Goal: Transaction & Acquisition: Purchase product/service

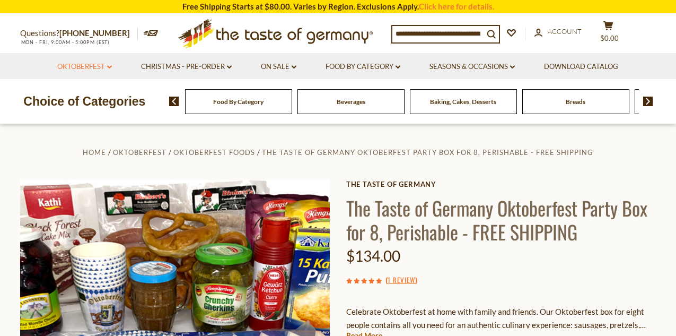
click at [81, 64] on link "Oktoberfest dropdown_arrow" at bounding box center [84, 67] width 55 height 12
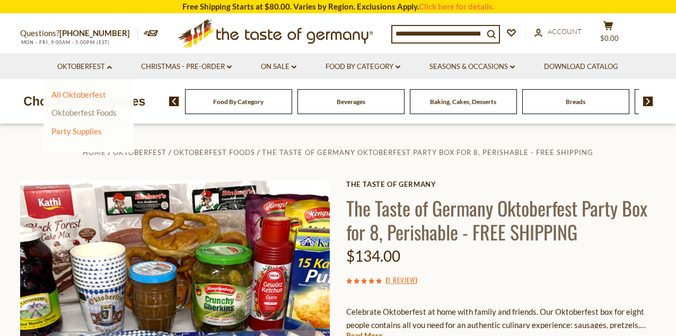
click at [87, 110] on link "Oktoberfest Foods" at bounding box center [83, 113] width 65 height 10
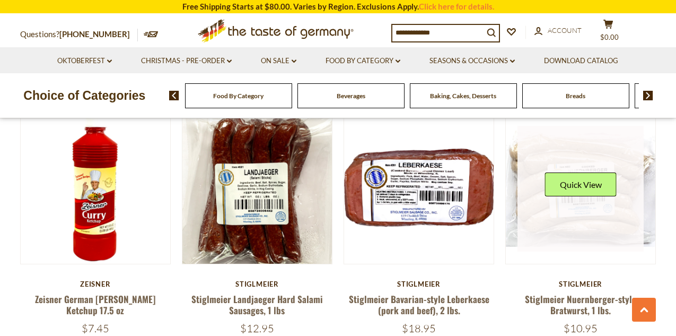
scroll to position [1977, 0]
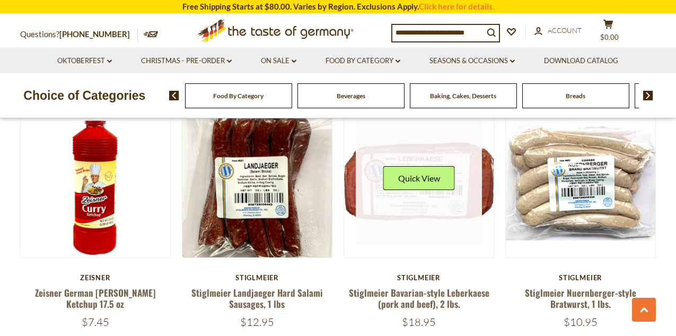
click at [457, 213] on link at bounding box center [419, 182] width 126 height 126
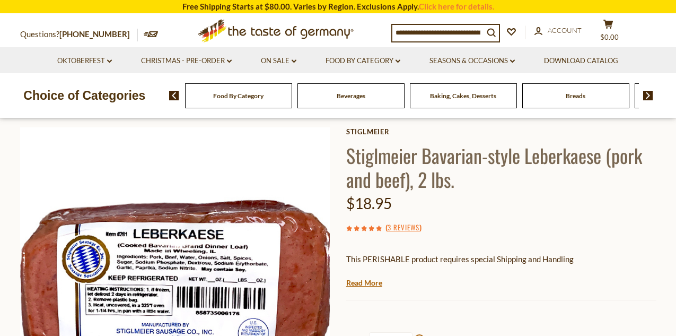
scroll to position [60, 0]
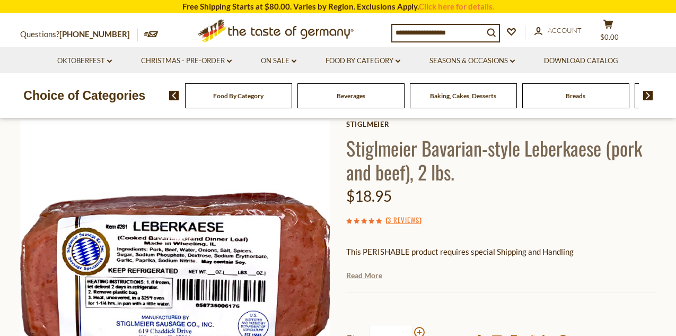
click at [365, 276] on link "Read More" at bounding box center [364, 275] width 36 height 11
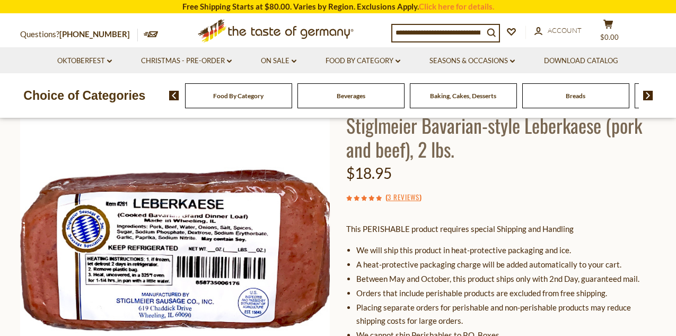
scroll to position [97, 0]
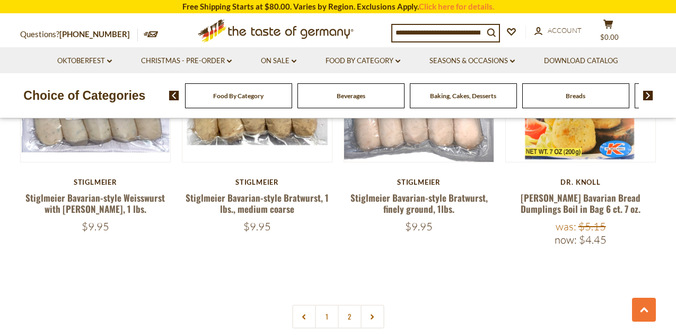
scroll to position [2326, 0]
click at [371, 308] on link at bounding box center [373, 316] width 24 height 24
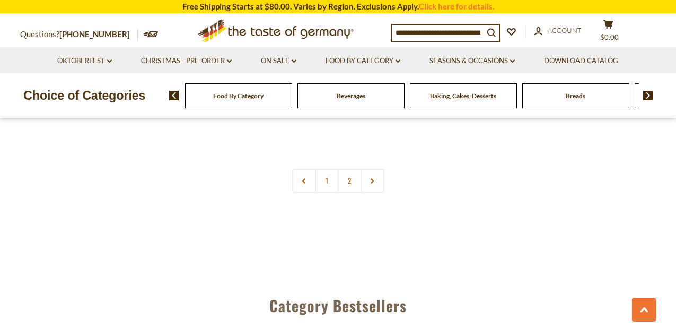
scroll to position [2462, 0]
click at [373, 178] on icon at bounding box center [372, 180] width 6 height 5
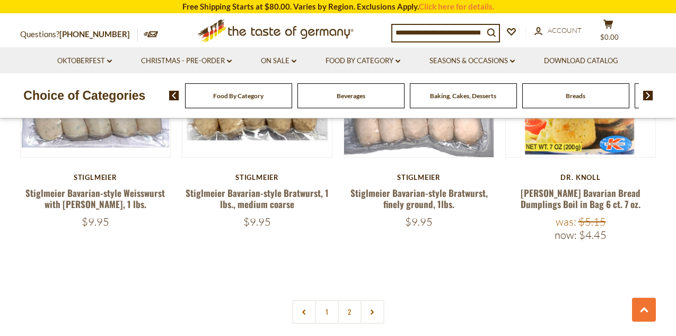
scroll to position [2302, 0]
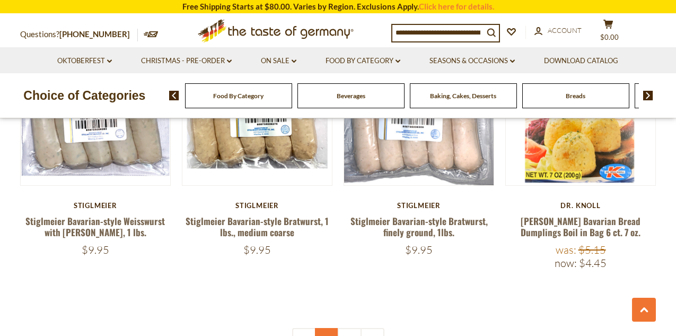
click at [325, 328] on link "1" at bounding box center [327, 340] width 24 height 24
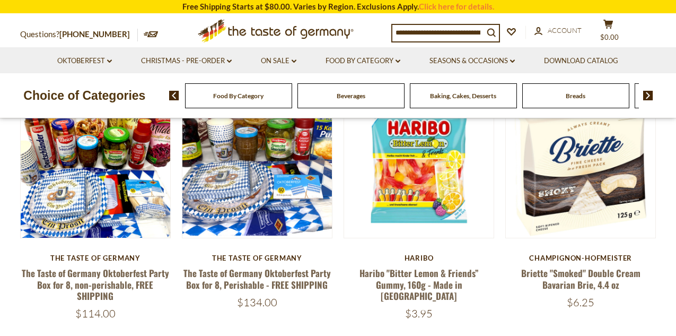
scroll to position [110, 0]
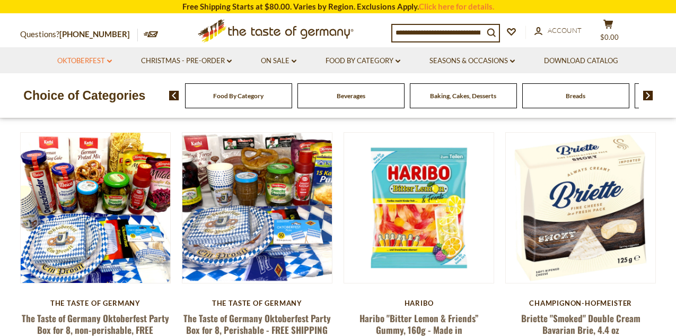
click at [108, 59] on link "Oktoberfest dropdown_arrow" at bounding box center [84, 61] width 55 height 12
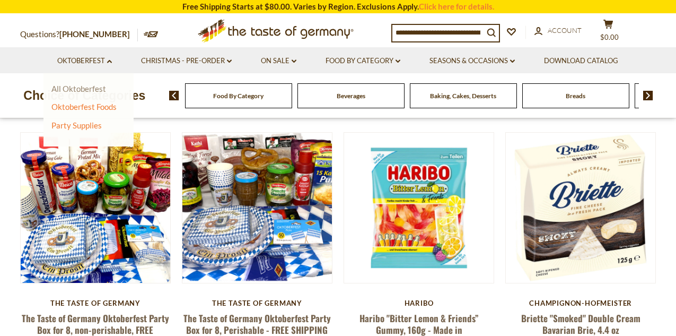
click at [84, 87] on link "All Oktoberfest" at bounding box center [78, 89] width 55 height 10
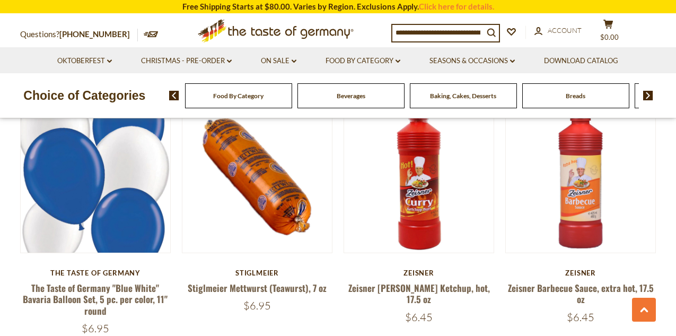
scroll to position [2403, 0]
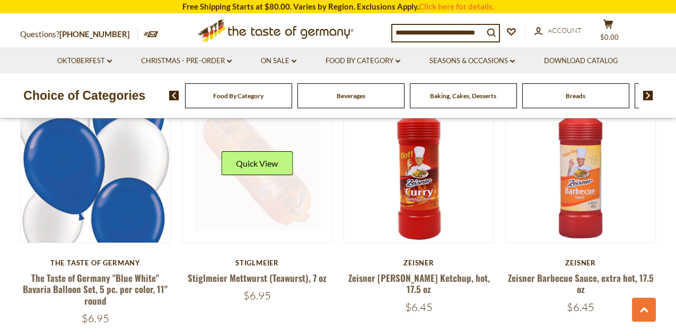
click at [287, 199] on link at bounding box center [257, 167] width 126 height 126
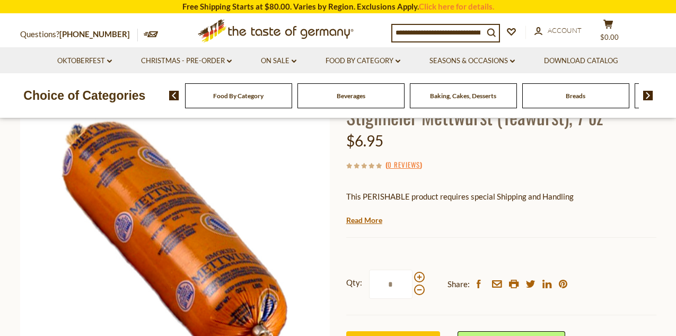
scroll to position [82, 0]
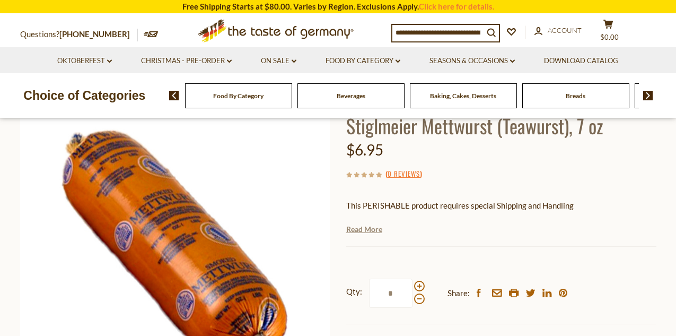
click at [365, 229] on link "Read More" at bounding box center [364, 229] width 36 height 11
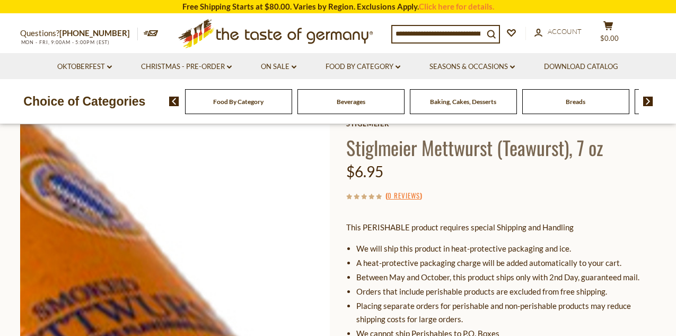
scroll to position [0, 0]
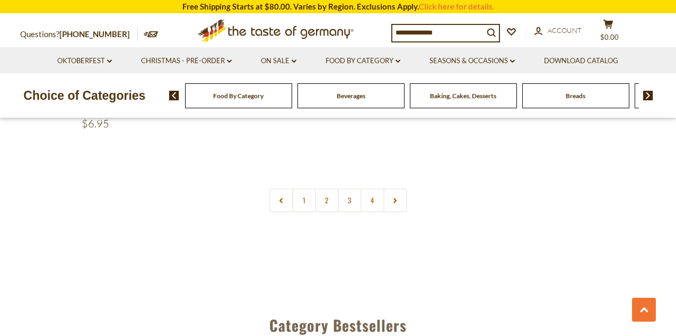
scroll to position [2569, 0]
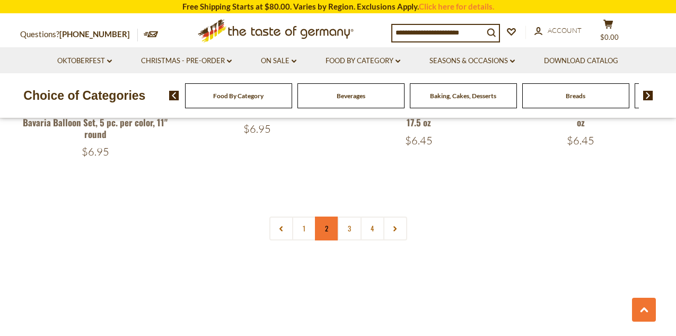
click at [328, 217] on link "2" at bounding box center [327, 228] width 24 height 24
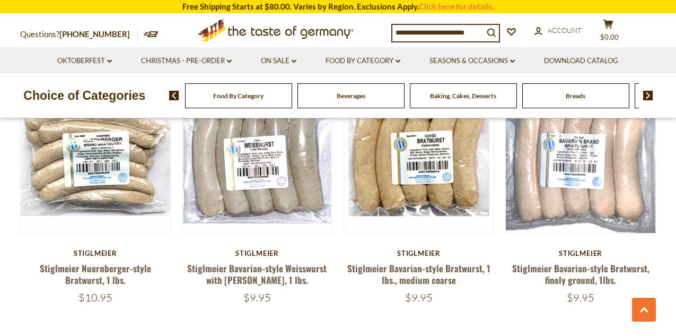
scroll to position [1122, 0]
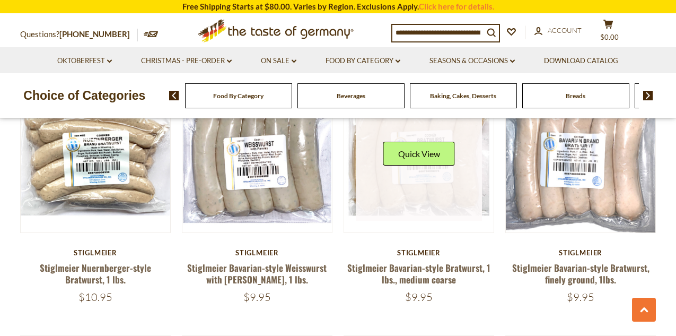
click at [424, 179] on link at bounding box center [419, 157] width 126 height 126
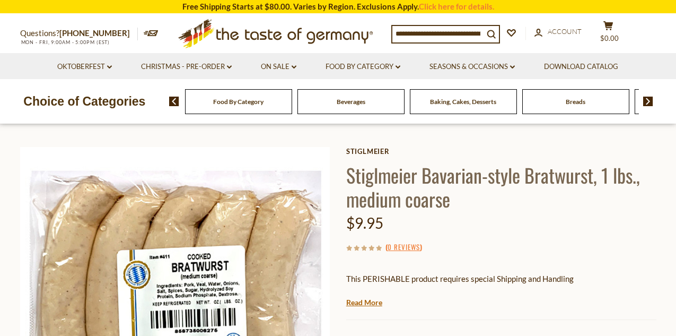
scroll to position [40, 0]
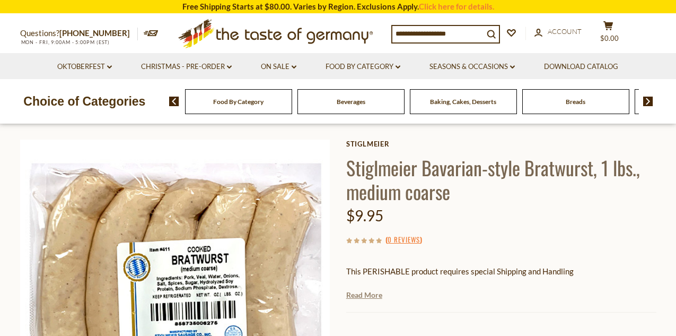
click at [355, 295] on link "Read More" at bounding box center [364, 295] width 36 height 11
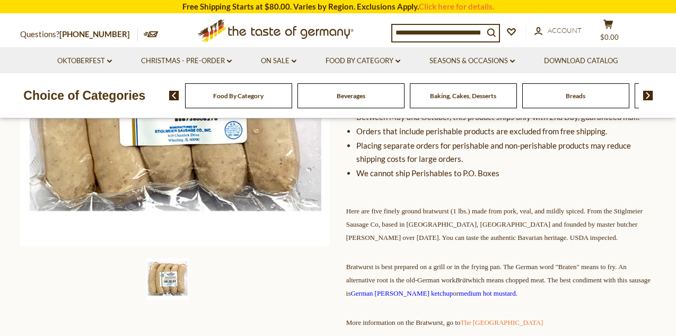
scroll to position [244, 0]
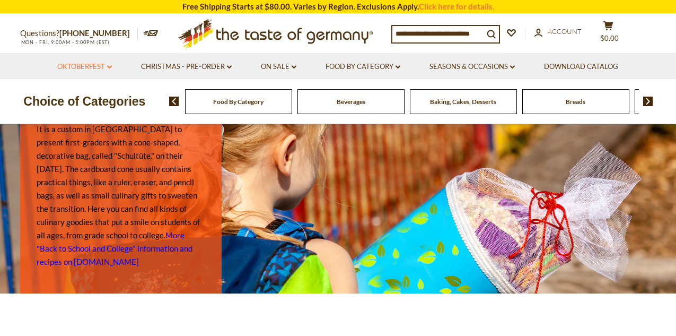
click at [86, 69] on link "Oktoberfest dropdown_arrow" at bounding box center [84, 67] width 55 height 12
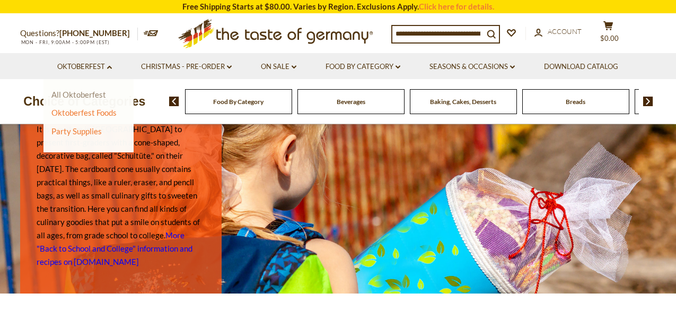
click at [92, 94] on link "All Oktoberfest" at bounding box center [78, 95] width 55 height 10
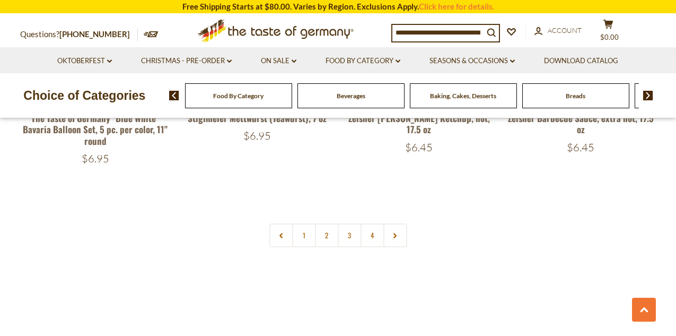
scroll to position [2560, 0]
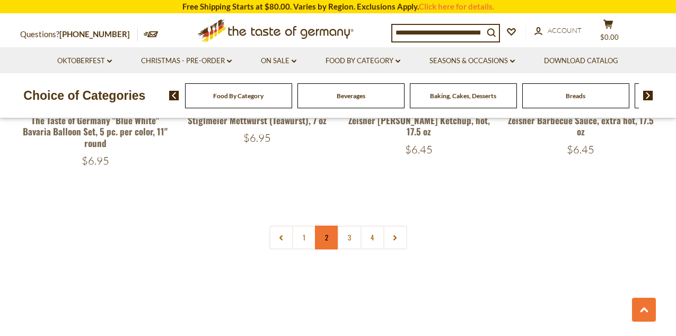
click at [330, 231] on link "2" at bounding box center [327, 237] width 24 height 24
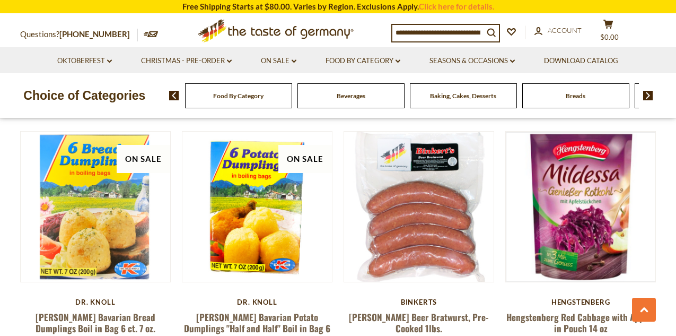
scroll to position [1326, 0]
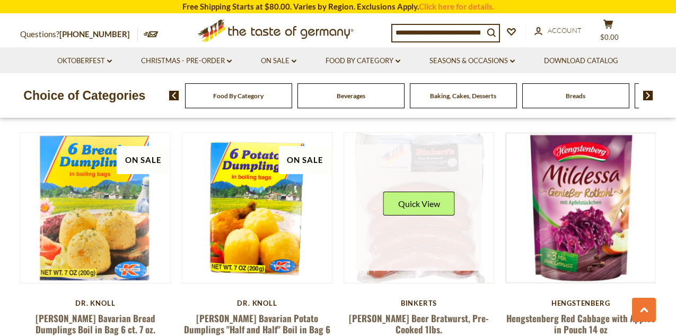
click at [432, 237] on link at bounding box center [419, 207] width 126 height 126
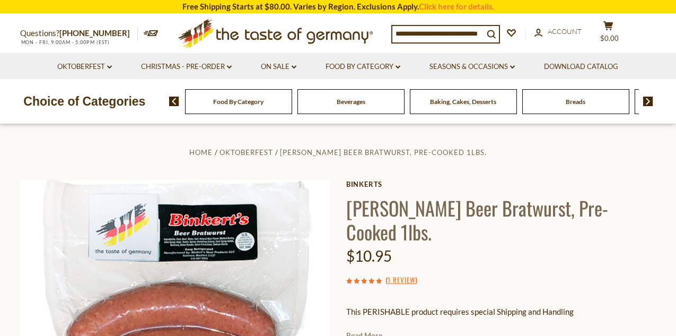
click at [370, 330] on link "Read More" at bounding box center [364, 335] width 36 height 11
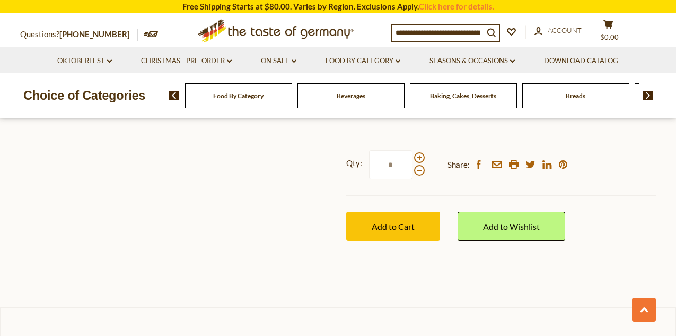
scroll to position [791, 0]
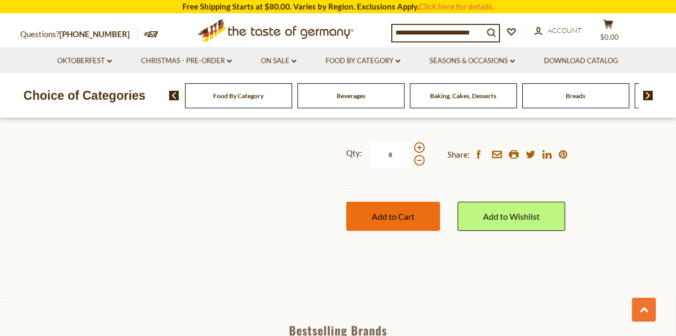
click at [386, 231] on button "Add to Cart" at bounding box center [393, 215] width 94 height 29
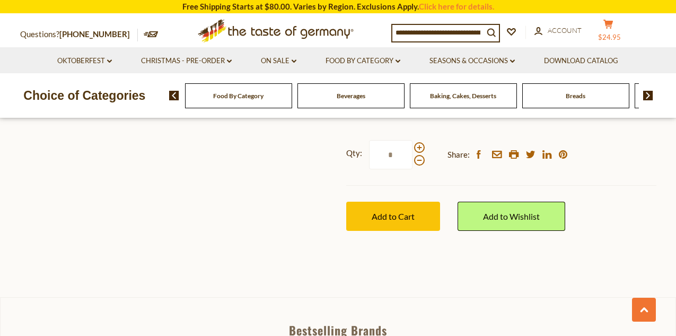
click at [613, 25] on icon at bounding box center [608, 24] width 10 height 9
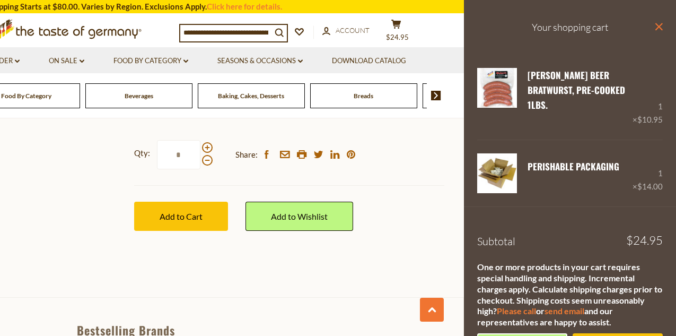
click at [659, 25] on icon at bounding box center [658, 26] width 7 height 7
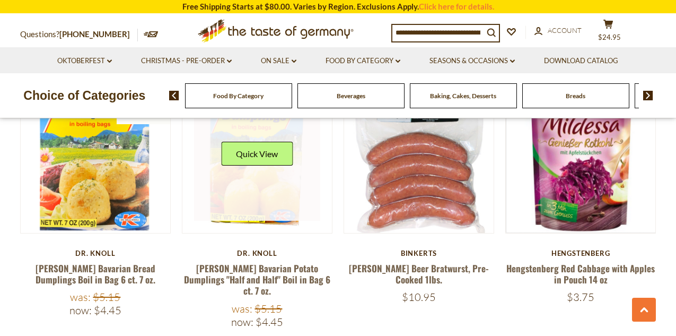
scroll to position [1376, 0]
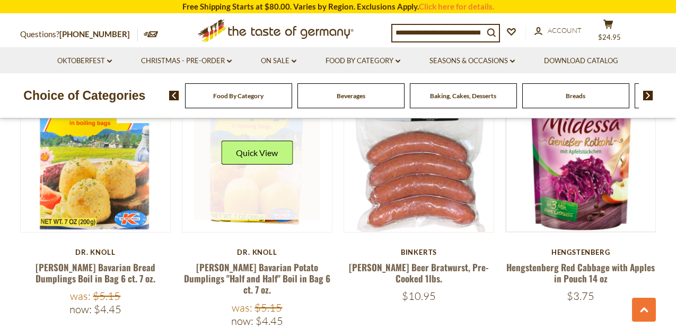
click at [273, 203] on link at bounding box center [257, 156] width 126 height 126
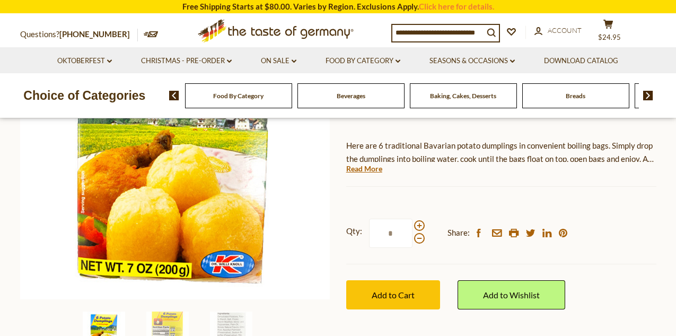
scroll to position [192, 0]
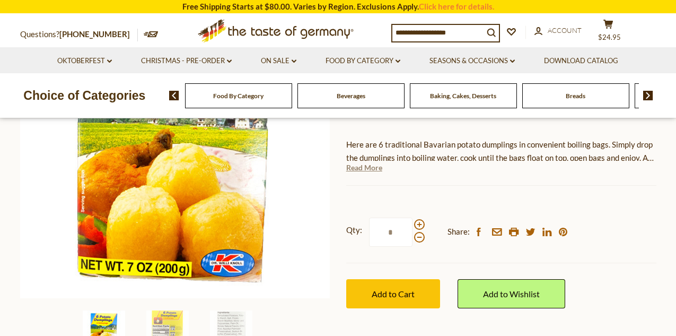
click at [362, 169] on link "Read More" at bounding box center [364, 167] width 36 height 11
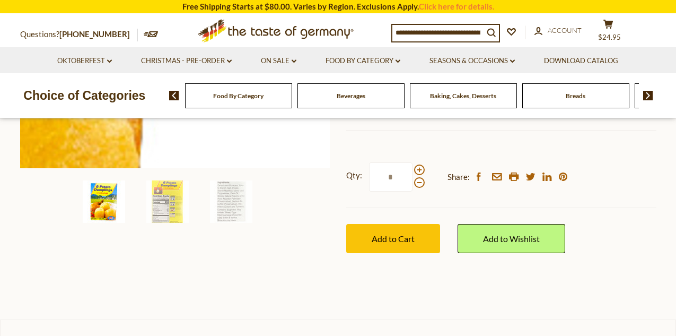
scroll to position [337, 0]
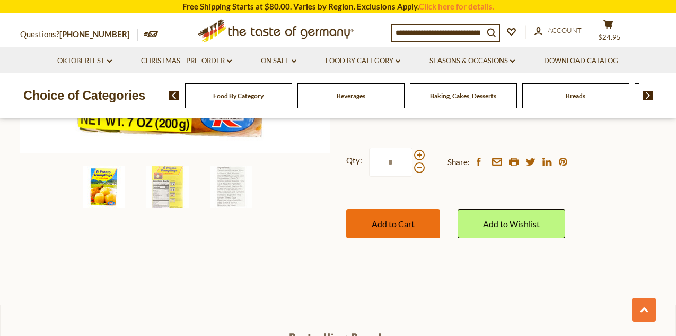
click at [371, 216] on button "Add to Cart" at bounding box center [393, 223] width 94 height 29
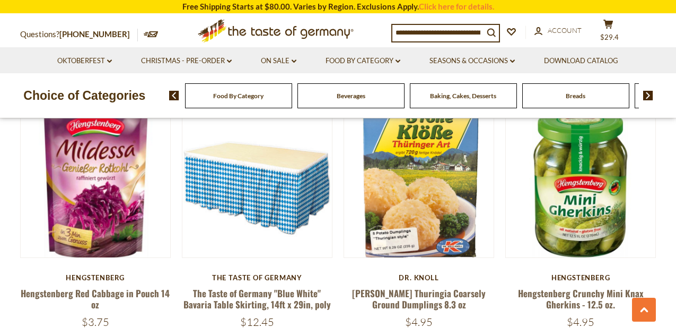
scroll to position [1629, 0]
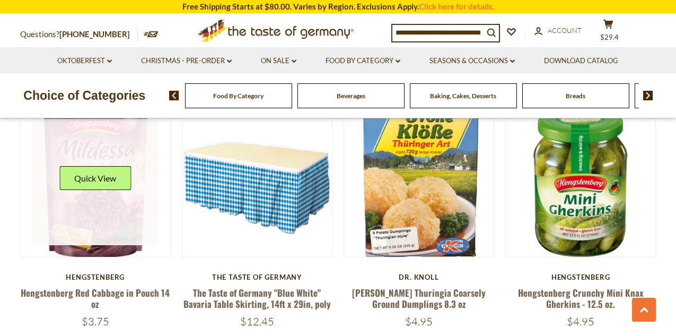
click at [128, 216] on link at bounding box center [95, 182] width 126 height 126
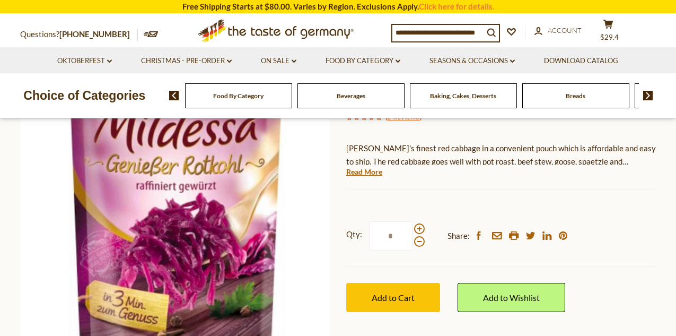
scroll to position [148, 0]
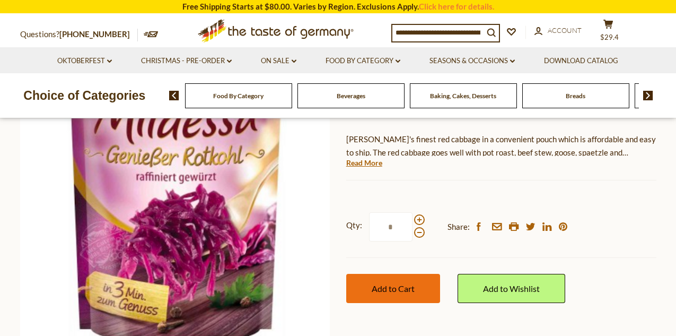
click at [393, 286] on span "Add to Cart" at bounding box center [393, 288] width 43 height 10
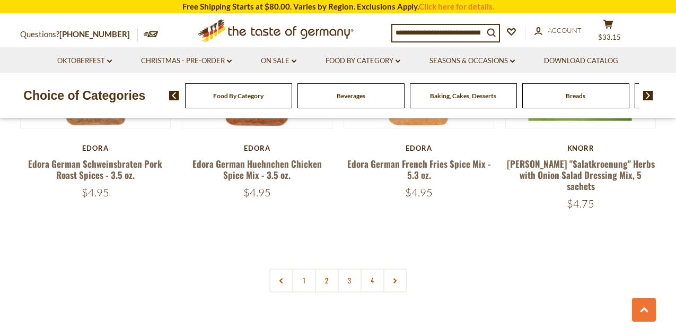
scroll to position [2546, 0]
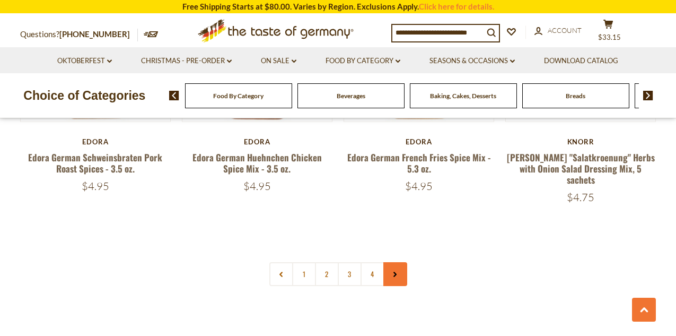
click at [397, 271] on icon at bounding box center [395, 273] width 6 height 5
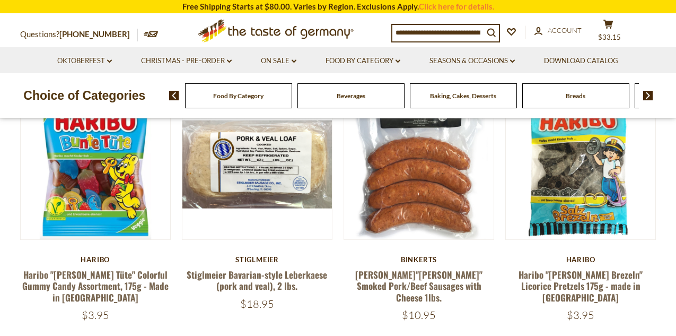
scroll to position [323, 0]
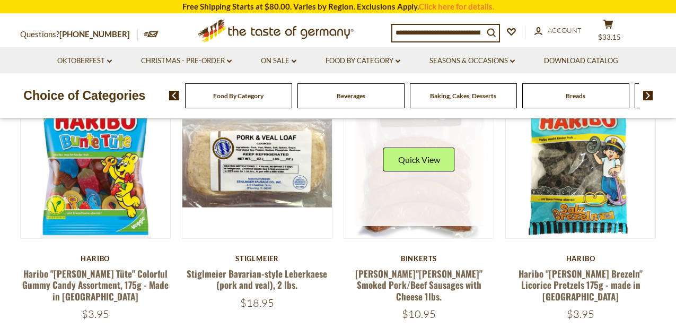
click at [430, 201] on link at bounding box center [419, 163] width 126 height 126
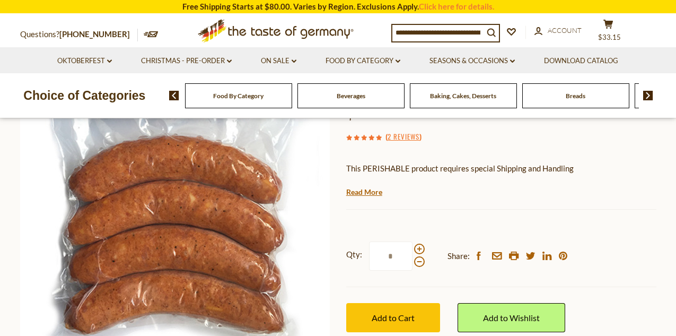
scroll to position [147, 0]
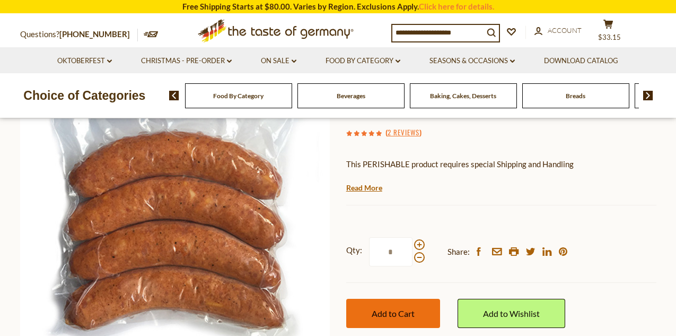
click at [409, 309] on span "Add to Cart" at bounding box center [393, 313] width 43 height 10
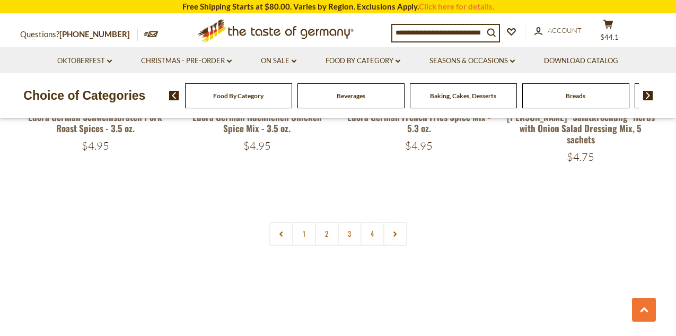
scroll to position [2591, 0]
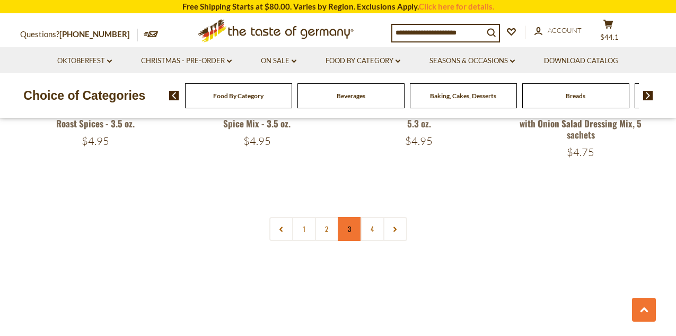
click at [353, 217] on link "3" at bounding box center [350, 229] width 24 height 24
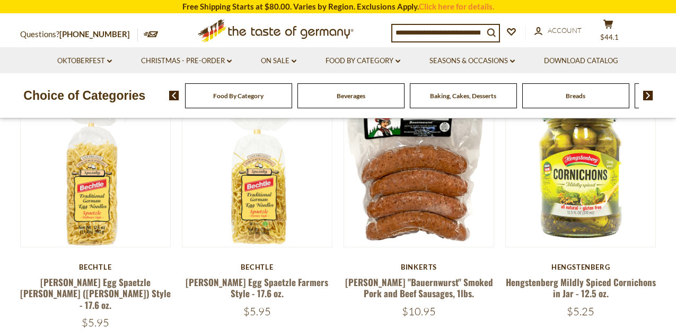
scroll to position [313, 0]
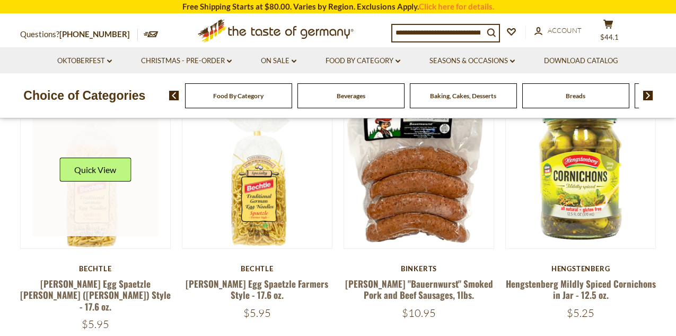
click at [102, 207] on link at bounding box center [95, 173] width 126 height 126
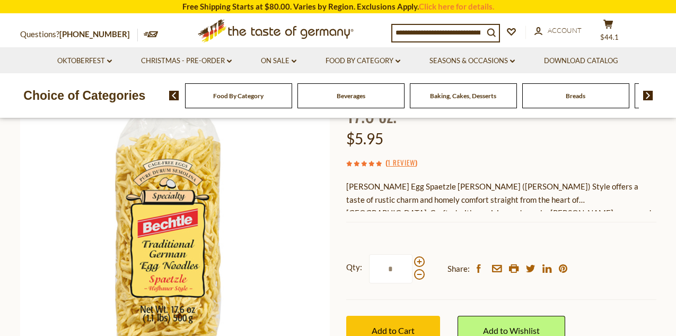
scroll to position [147, 0]
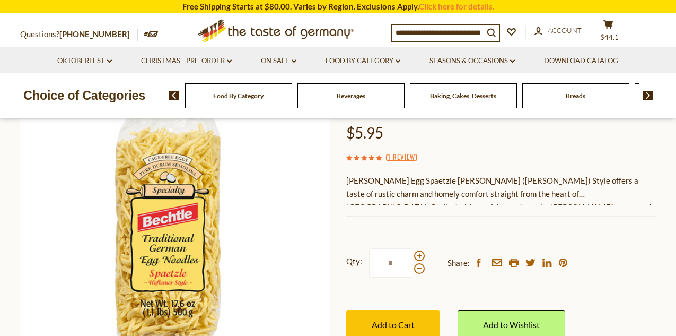
click at [468, 174] on div "Bechtle Egg Spaetzle Hofbauer (Shepherd) Style offers a taste of rustic charm a…" at bounding box center [501, 189] width 310 height 31
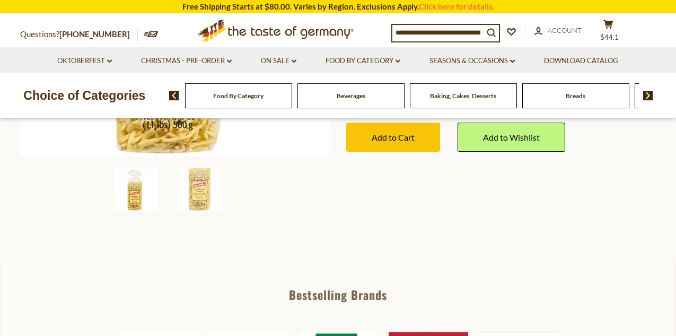
scroll to position [0, 0]
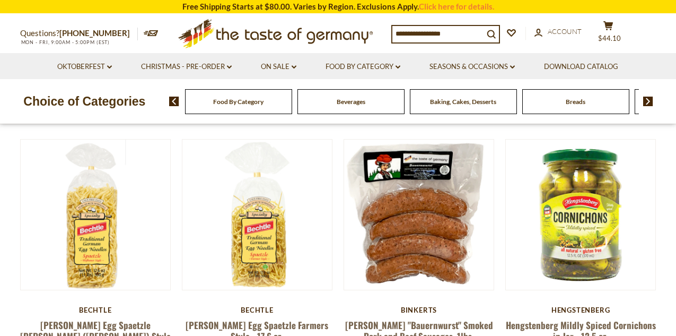
scroll to position [313, 0]
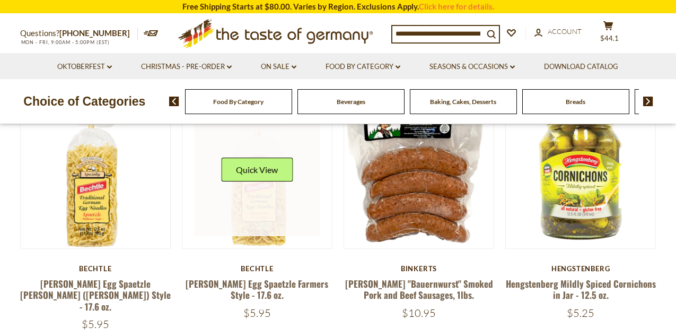
click at [269, 210] on link at bounding box center [257, 173] width 126 height 126
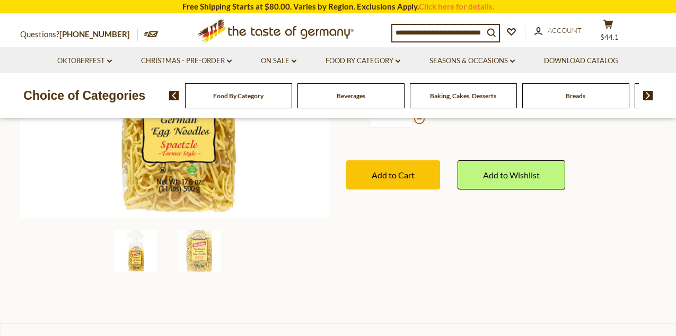
scroll to position [258, 0]
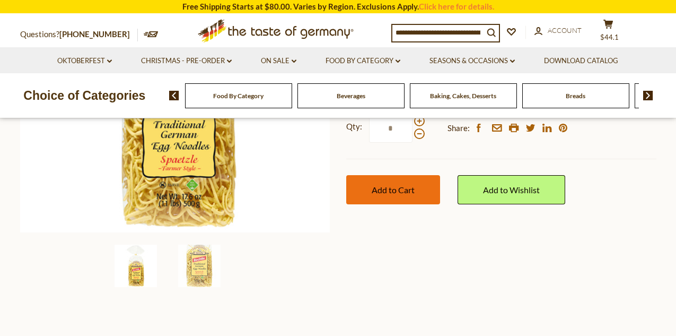
click at [401, 185] on span "Add to Cart" at bounding box center [393, 190] width 43 height 10
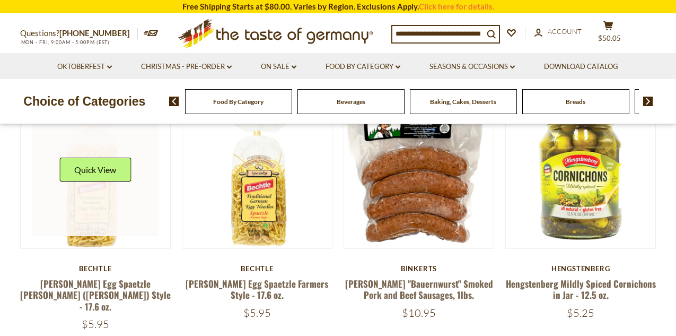
click at [103, 236] on img at bounding box center [96, 173] width 150 height 150
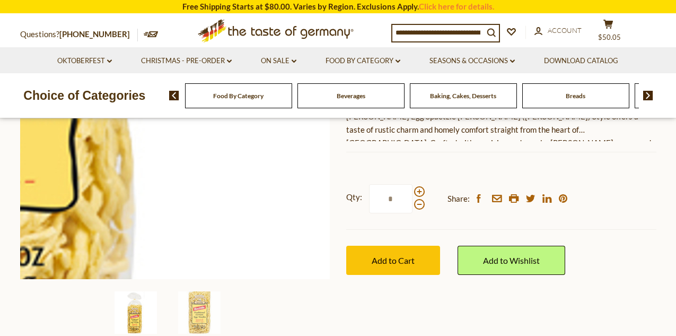
scroll to position [209, 0]
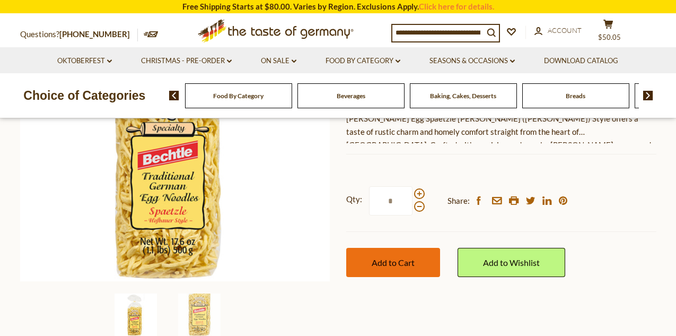
click at [391, 257] on span "Add to Cart" at bounding box center [393, 262] width 43 height 10
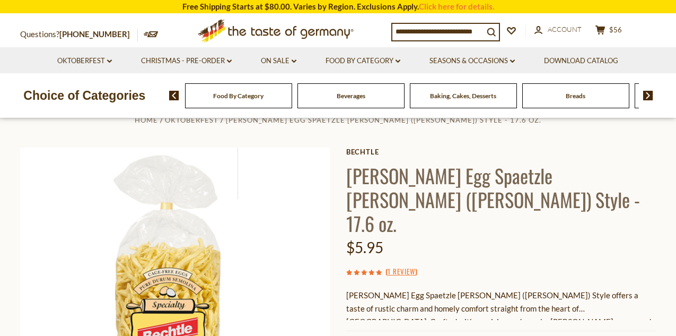
scroll to position [0, 0]
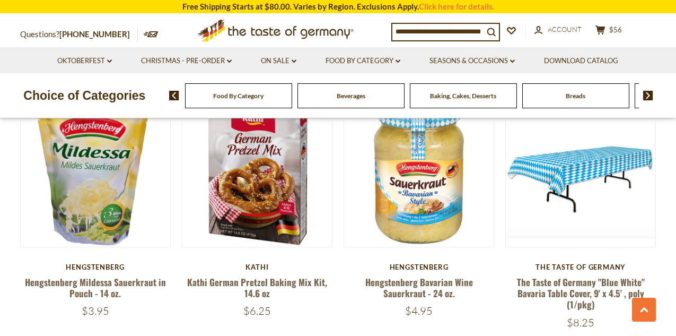
scroll to position [1101, 0]
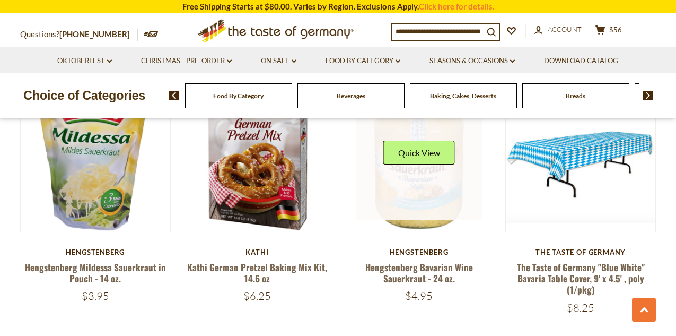
click at [417, 182] on link at bounding box center [419, 157] width 126 height 126
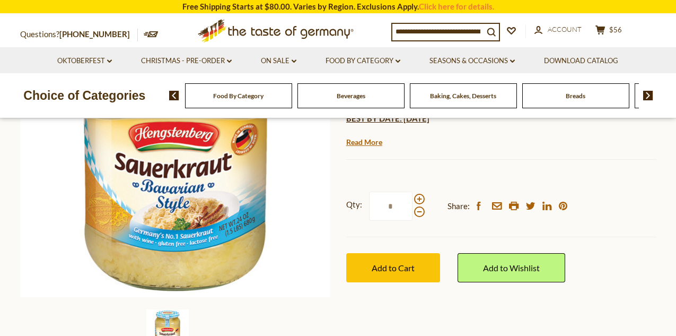
scroll to position [196, 0]
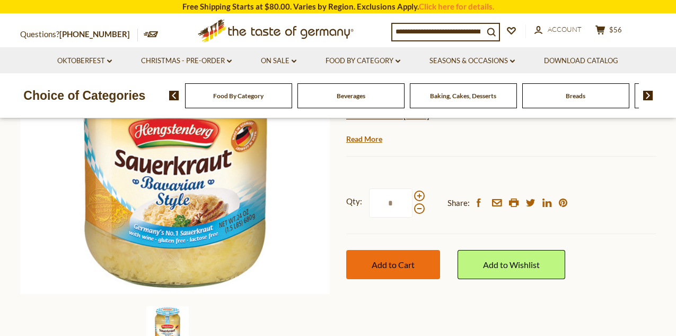
click at [396, 262] on span "Add to Cart" at bounding box center [393, 264] width 43 height 10
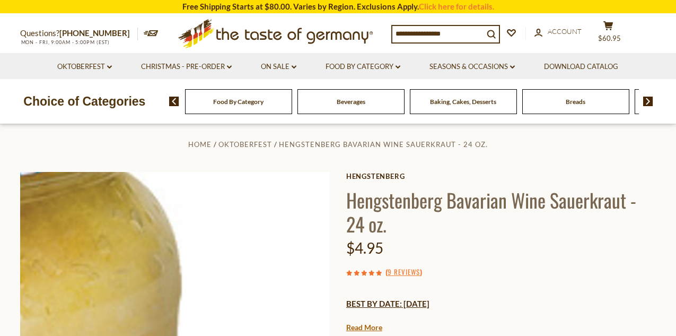
scroll to position [0, 0]
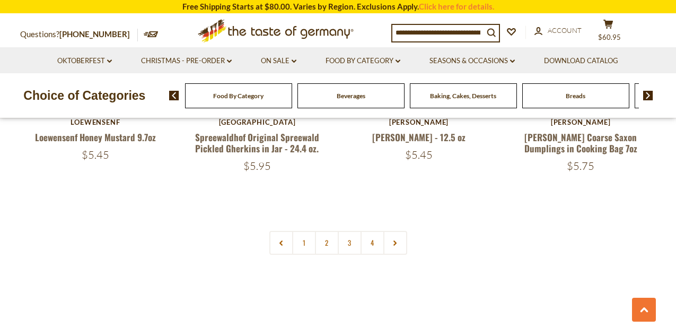
scroll to position [2521, 0]
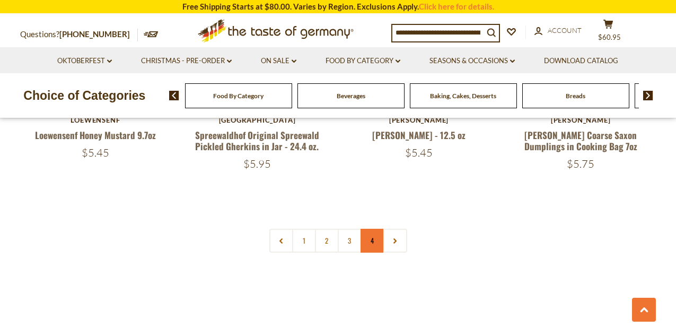
click at [372, 229] on link "4" at bounding box center [373, 241] width 24 height 24
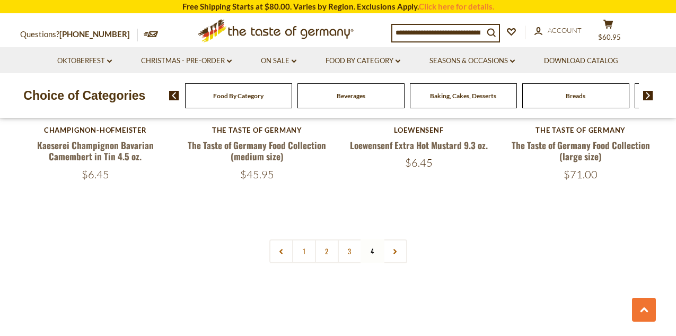
scroll to position [456, 0]
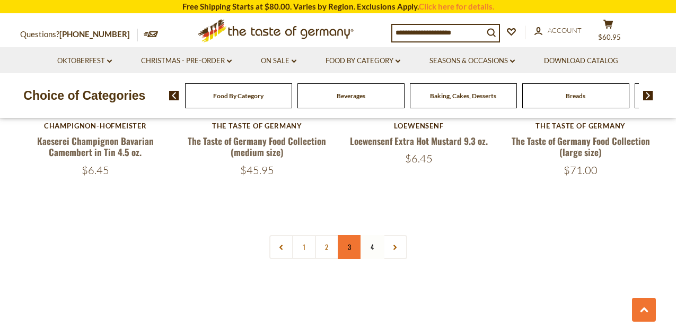
click at [348, 247] on link "3" at bounding box center [350, 247] width 24 height 24
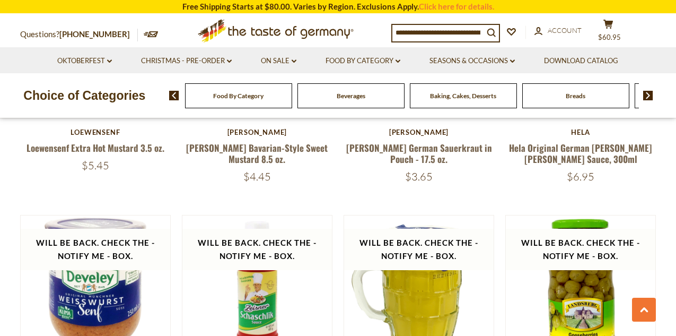
scroll to position [1993, 0]
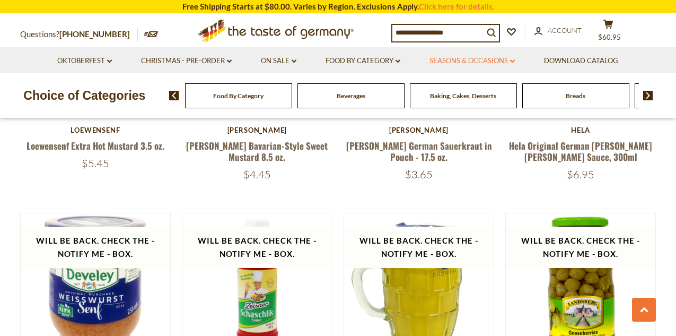
click at [458, 62] on link "Seasons & Occasions dropdown_arrow" at bounding box center [471, 61] width 85 height 12
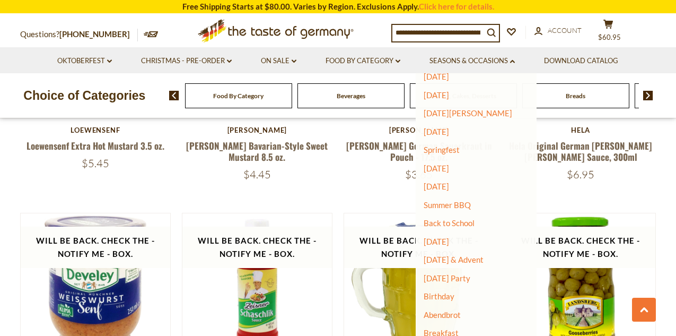
scroll to position [72, 0]
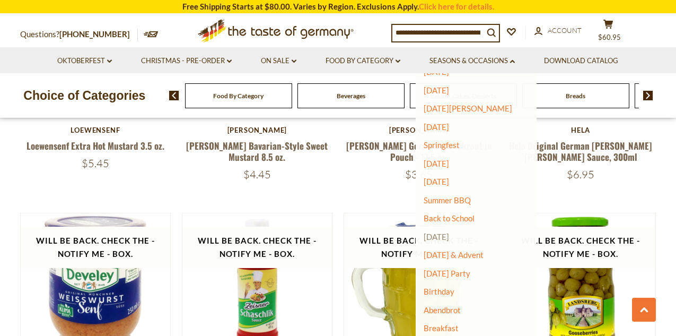
click at [449, 236] on link "[DATE]" at bounding box center [436, 237] width 25 height 10
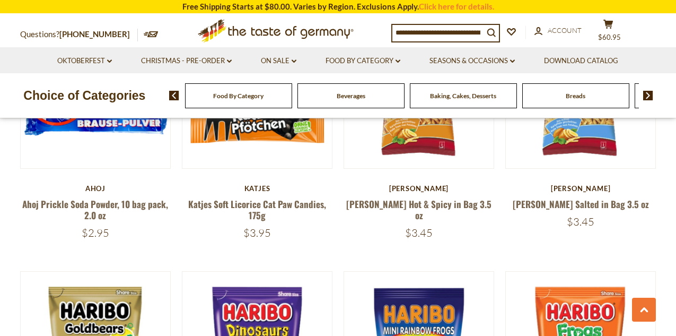
scroll to position [1433, 0]
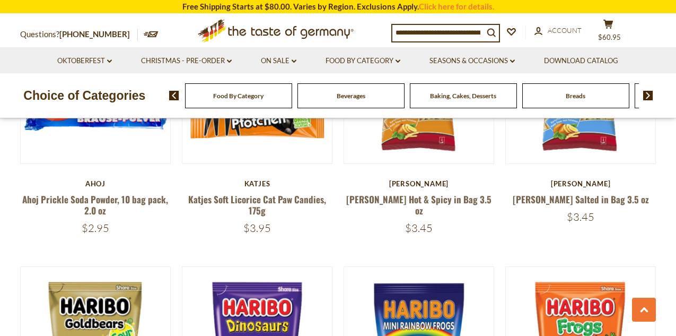
click at [271, 104] on div "Food By Category" at bounding box center [238, 95] width 107 height 25
click at [233, 95] on span "Food By Category" at bounding box center [238, 96] width 50 height 8
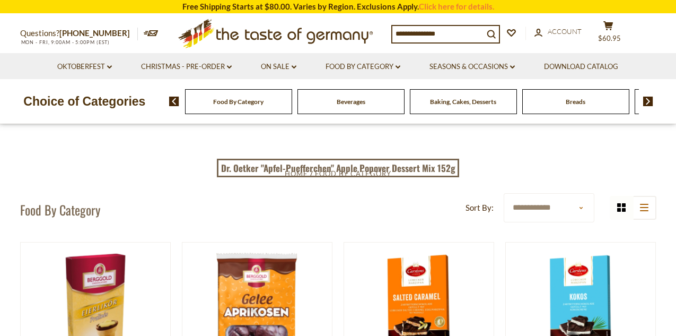
click at [172, 103] on img at bounding box center [174, 102] width 10 height 10
click at [646, 101] on img at bounding box center [648, 102] width 10 height 10
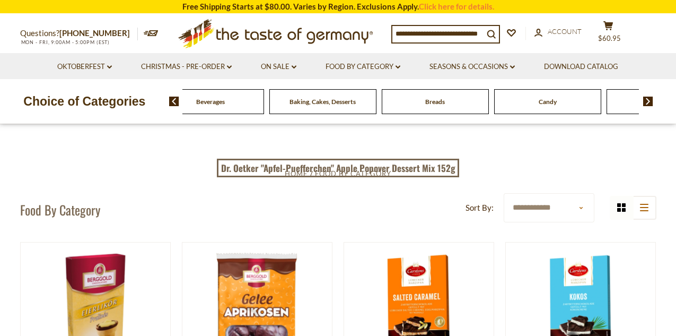
click at [646, 101] on img at bounding box center [648, 102] width 10 height 10
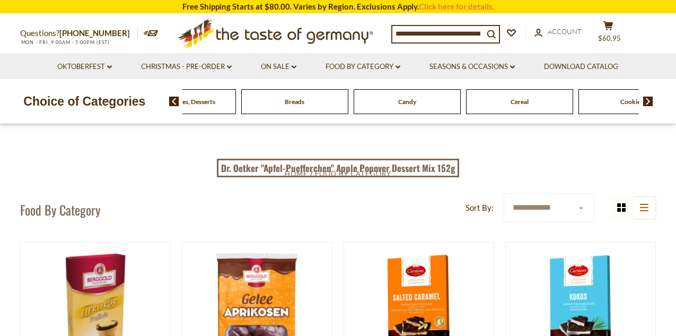
click at [646, 101] on img at bounding box center [648, 102] width 10 height 10
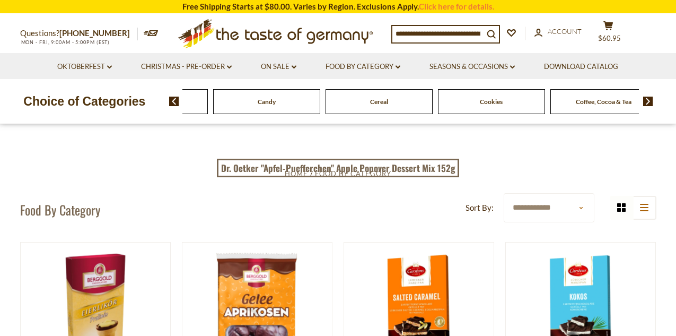
click at [494, 105] on span "Cookies" at bounding box center [491, 102] width 23 height 8
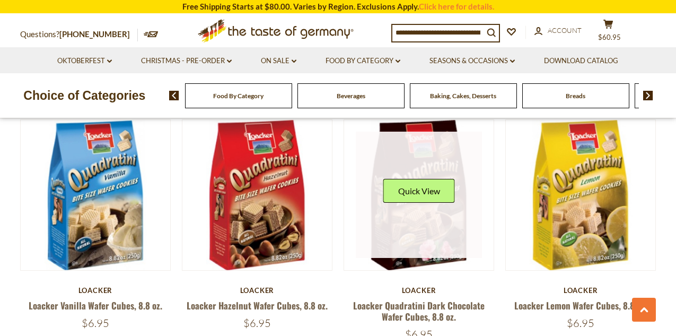
scroll to position [2067, 0]
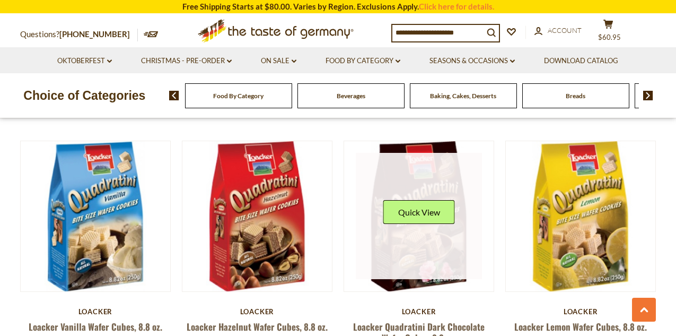
click at [454, 231] on div "Quick View" at bounding box center [419, 216] width 72 height 32
click at [440, 214] on button "Quick View" at bounding box center [419, 212] width 72 height 24
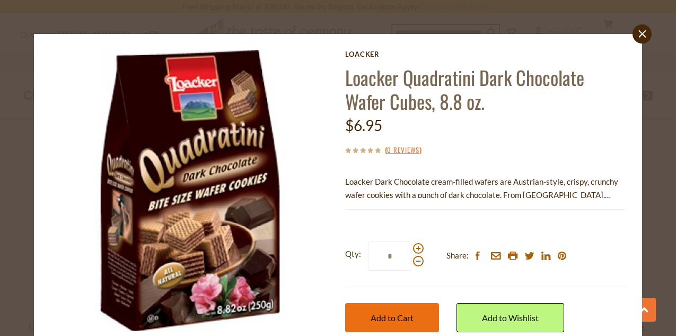
click at [420, 317] on button "Add to Cart" at bounding box center [392, 317] width 94 height 29
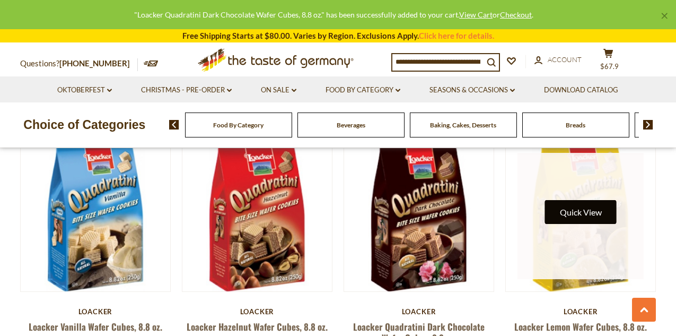
click at [577, 208] on button "Quick View" at bounding box center [581, 212] width 72 height 24
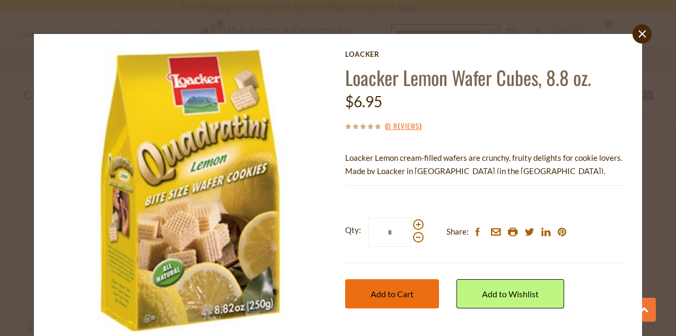
click at [410, 296] on span "Add to Cart" at bounding box center [392, 293] width 43 height 10
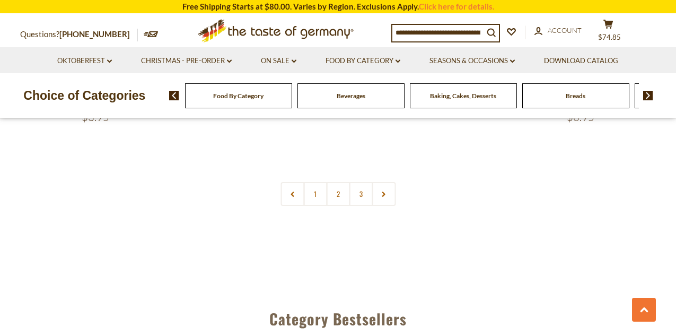
scroll to position [2561, 0]
click at [335, 194] on link "2" at bounding box center [338, 192] width 24 height 24
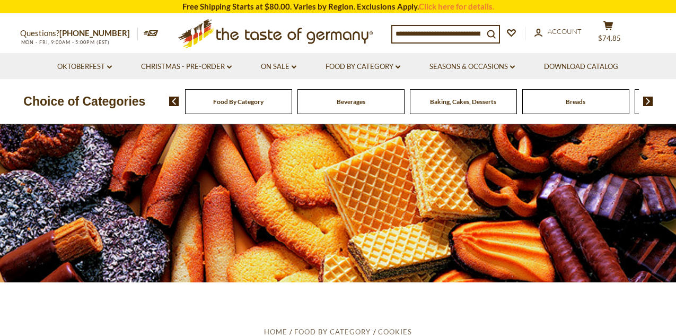
scroll to position [0, 0]
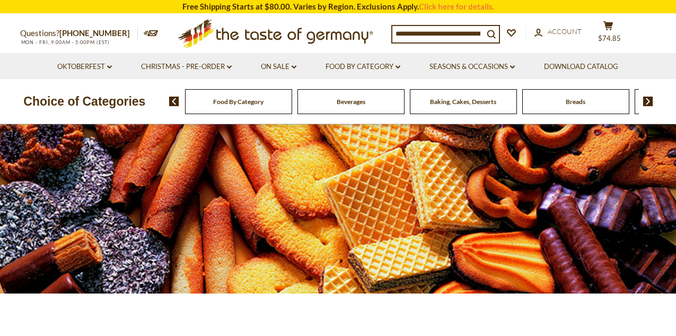
click at [568, 107] on div "Breads" at bounding box center [575, 101] width 107 height 25
click at [567, 108] on div "Breads" at bounding box center [575, 101] width 107 height 25
click at [583, 102] on span "Breads" at bounding box center [576, 102] width 20 height 8
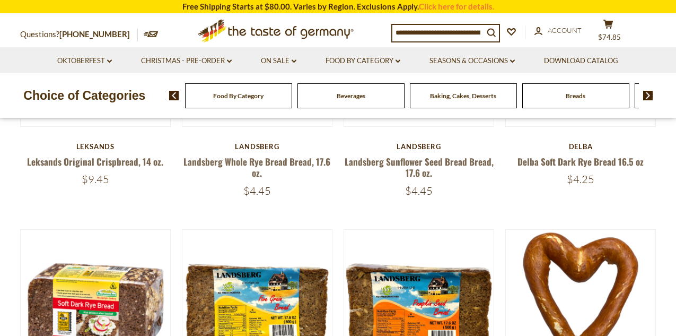
scroll to position [273, 0]
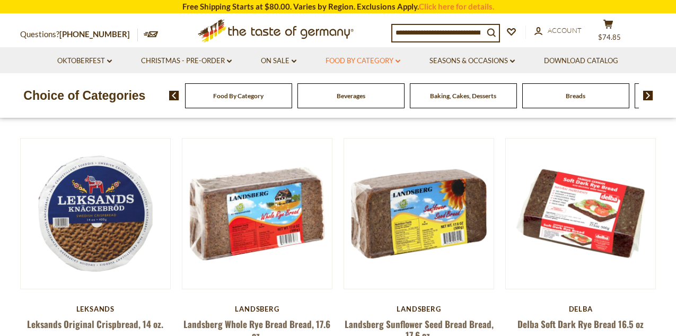
click at [400, 62] on icon at bounding box center [398, 60] width 5 height 3
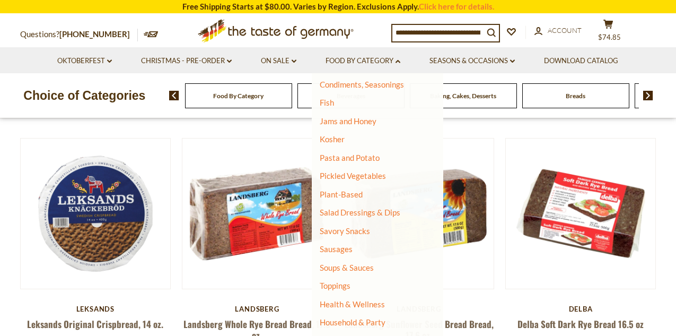
scroll to position [236, 0]
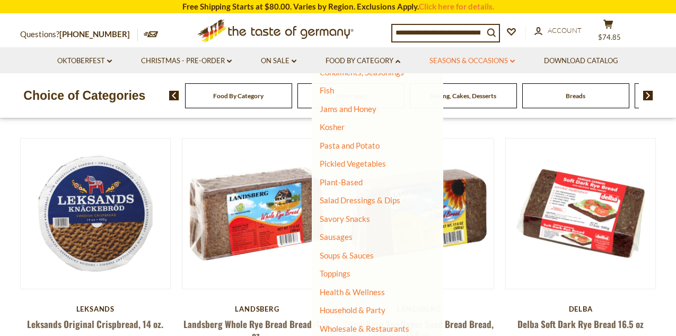
click at [503, 60] on link "Seasons & Occasions dropdown_arrow" at bounding box center [471, 61] width 85 height 12
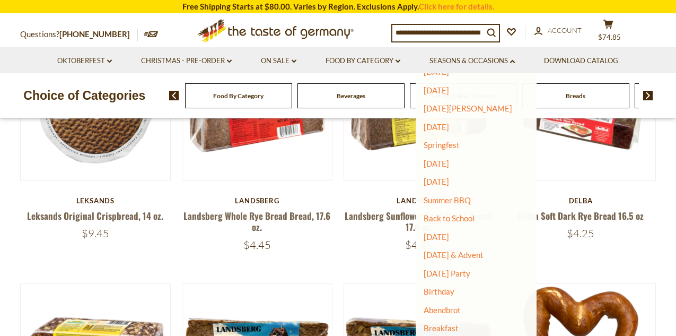
scroll to position [383, 0]
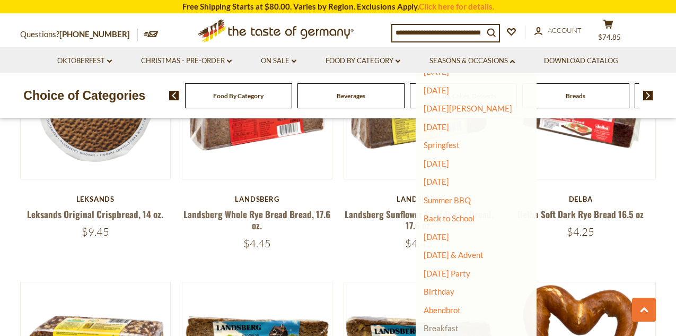
click at [437, 328] on link "Breakfast" at bounding box center [441, 328] width 35 height 10
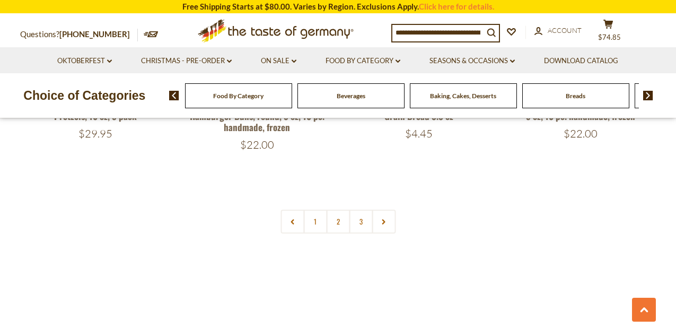
scroll to position [2576, 0]
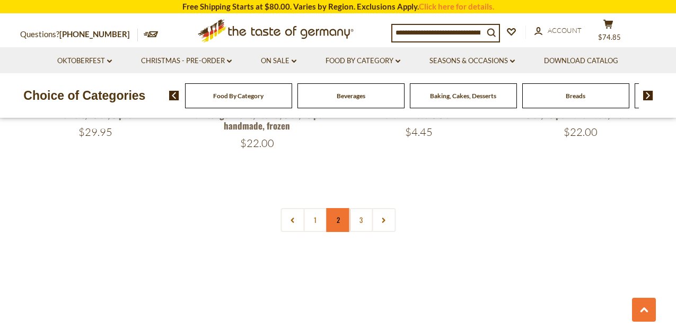
click at [339, 208] on link "2" at bounding box center [338, 220] width 24 height 24
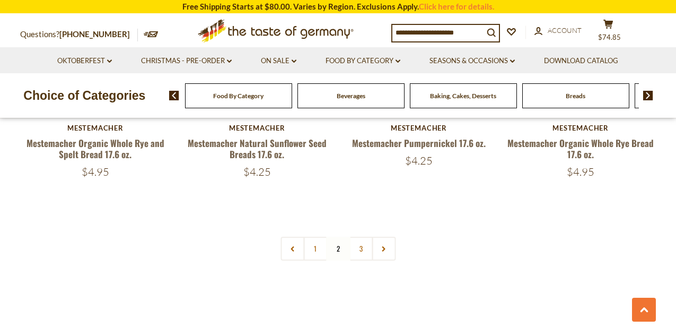
scroll to position [2516, 0]
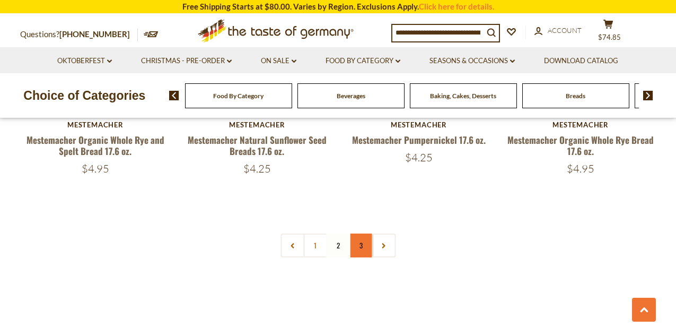
click at [363, 234] on link "3" at bounding box center [361, 245] width 24 height 24
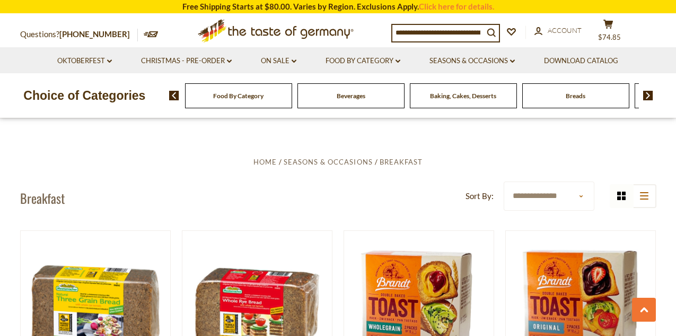
scroll to position [0, 0]
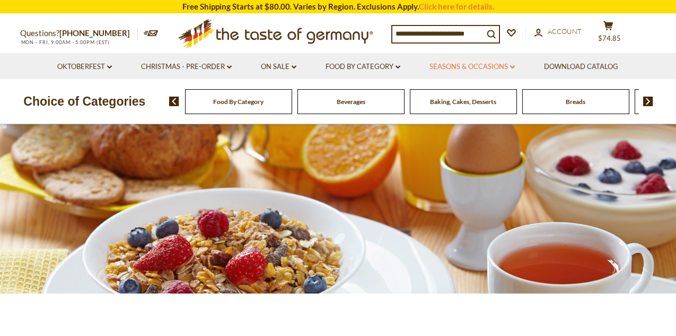
click at [507, 66] on link "Seasons & Occasions dropdown_arrow" at bounding box center [471, 67] width 85 height 12
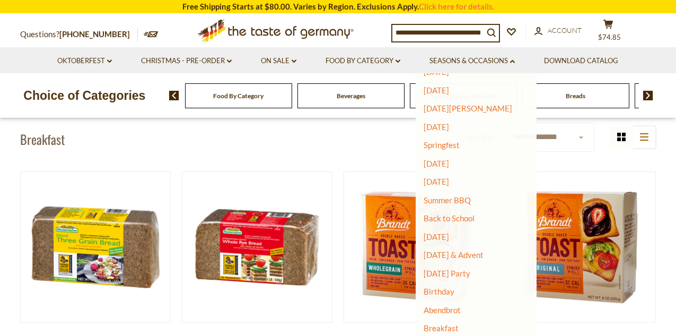
scroll to position [306, 0]
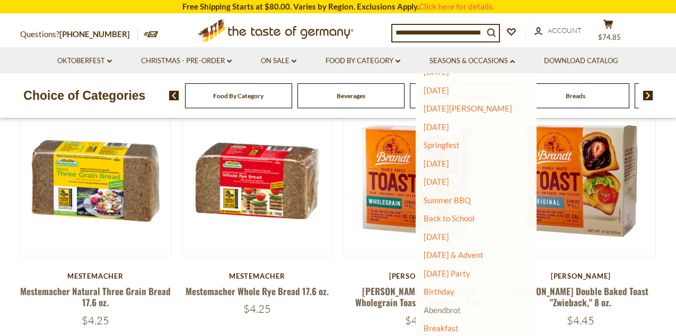
click at [445, 310] on link "Abendbrot" at bounding box center [442, 310] width 37 height 10
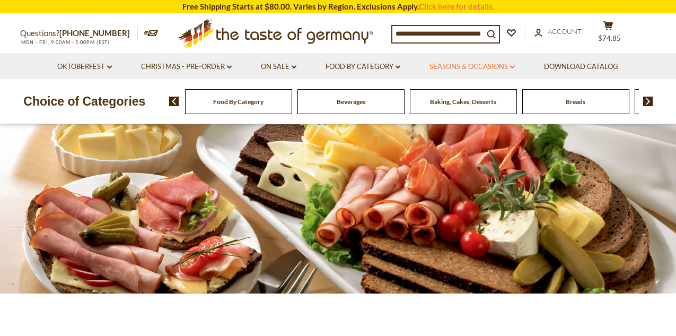
click at [445, 69] on link "Seasons & Occasions dropdown_arrow" at bounding box center [471, 67] width 85 height 12
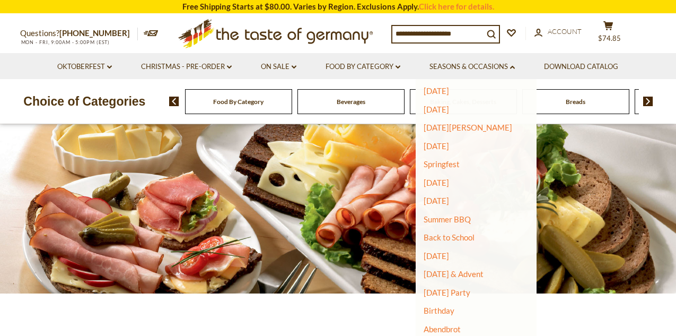
scroll to position [72, 0]
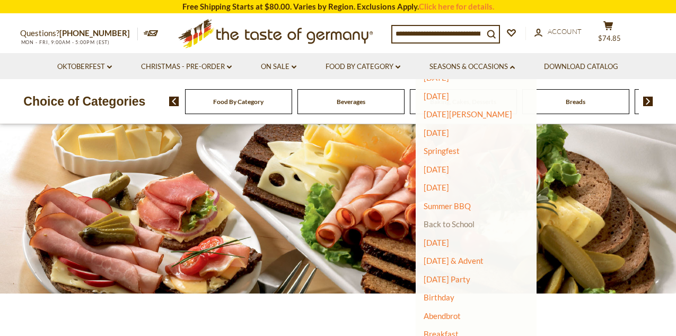
click at [471, 222] on link "Back to School" at bounding box center [449, 224] width 51 height 10
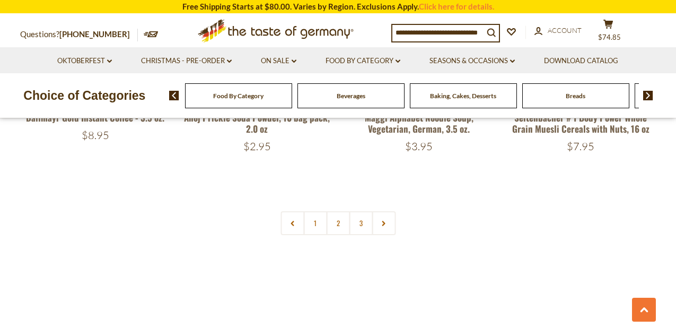
scroll to position [2573, 0]
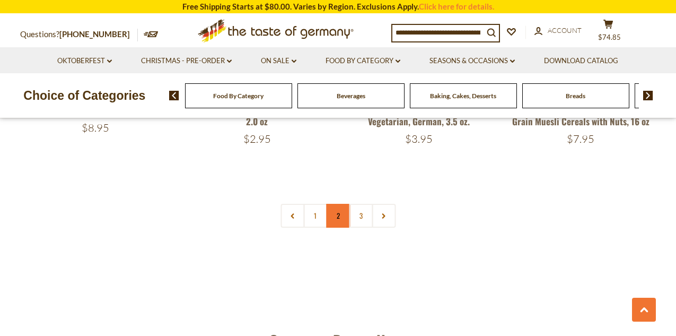
click at [338, 204] on link "2" at bounding box center [338, 216] width 24 height 24
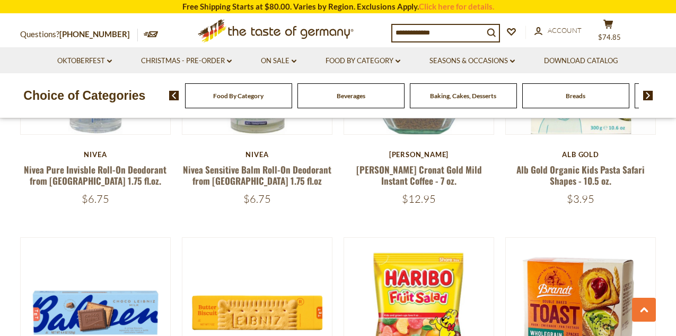
scroll to position [424, 0]
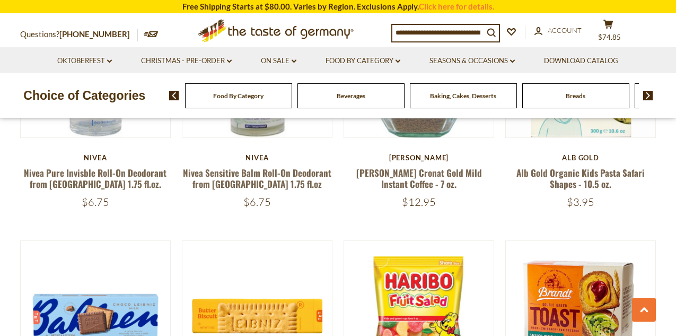
click at [644, 93] on img at bounding box center [648, 96] width 10 height 10
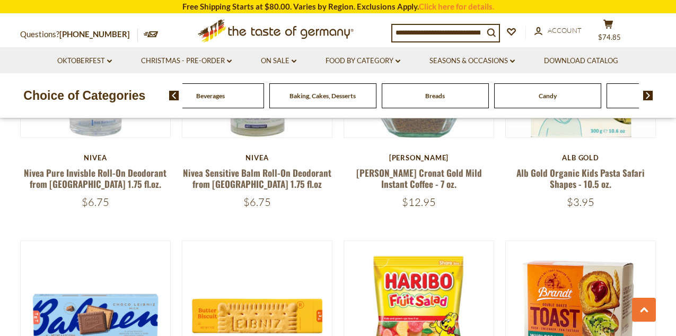
click at [556, 100] on div "Candy" at bounding box center [547, 95] width 107 height 25
click at [549, 100] on div "Candy" at bounding box center [547, 95] width 107 height 25
click at [545, 95] on span "Candy" at bounding box center [548, 96] width 18 height 8
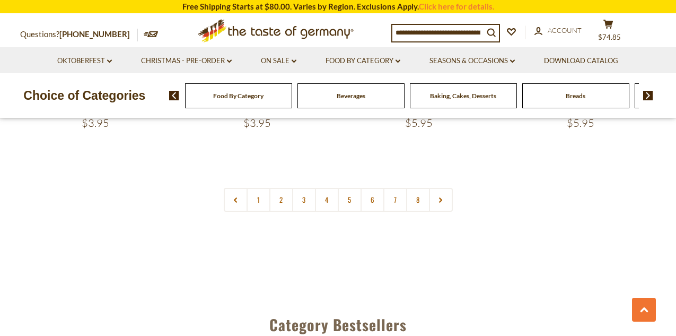
scroll to position [2619, 0]
click at [281, 187] on link "2" at bounding box center [281, 199] width 24 height 24
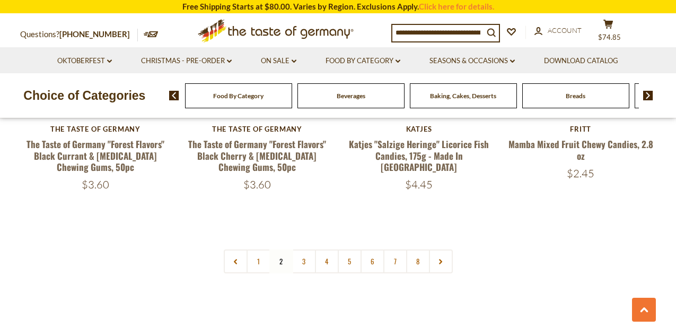
scroll to position [2535, 0]
click at [306, 249] on link "3" at bounding box center [304, 261] width 24 height 24
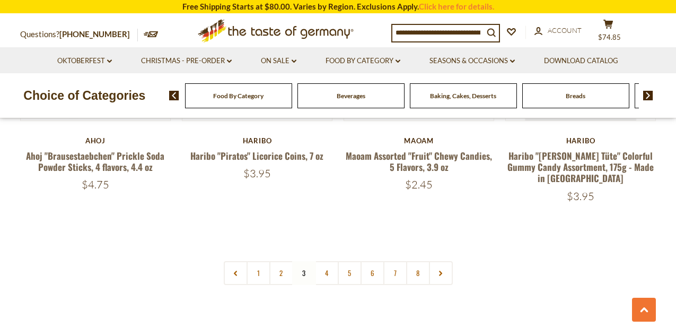
scroll to position [2504, 0]
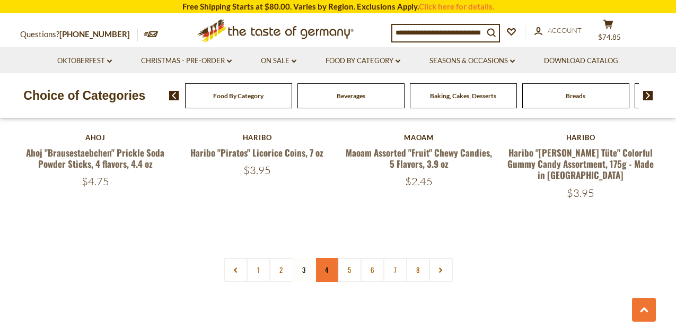
click at [325, 258] on link "4" at bounding box center [327, 270] width 24 height 24
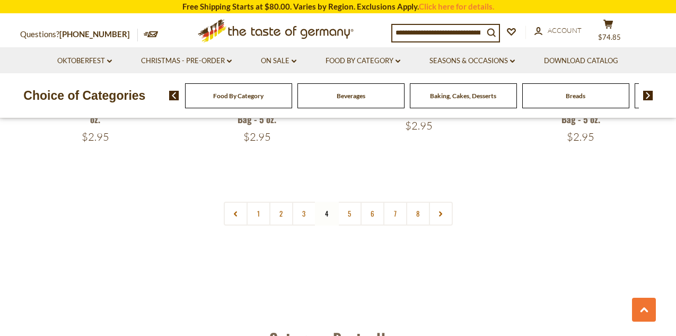
scroll to position [2591, 0]
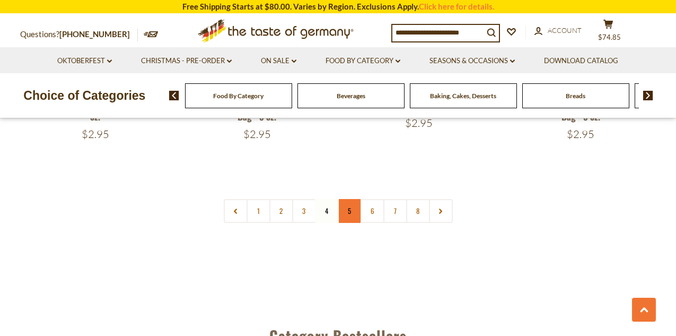
click at [346, 199] on link "5" at bounding box center [350, 211] width 24 height 24
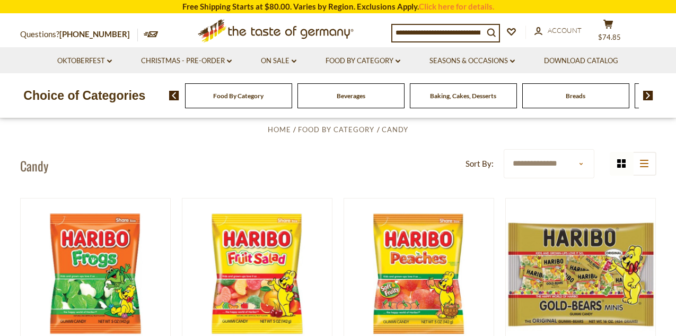
scroll to position [178, 0]
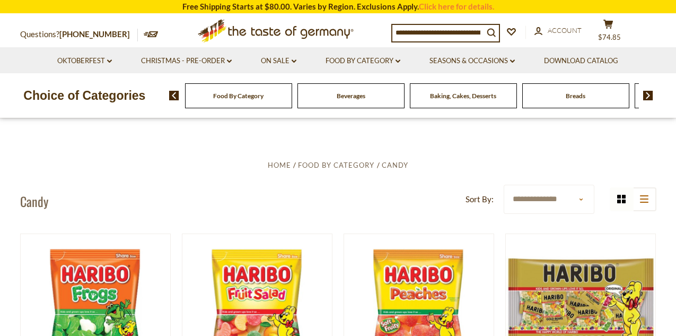
click at [401, 28] on input at bounding box center [437, 32] width 91 height 15
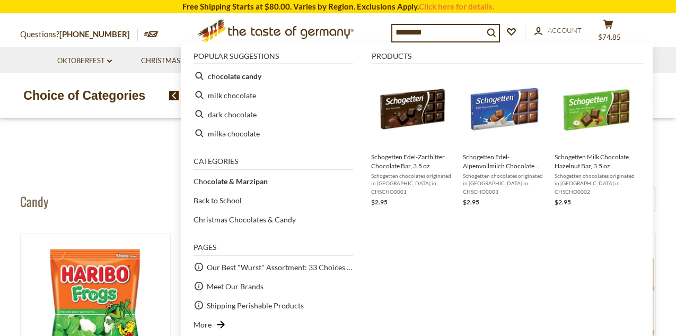
type input "*********"
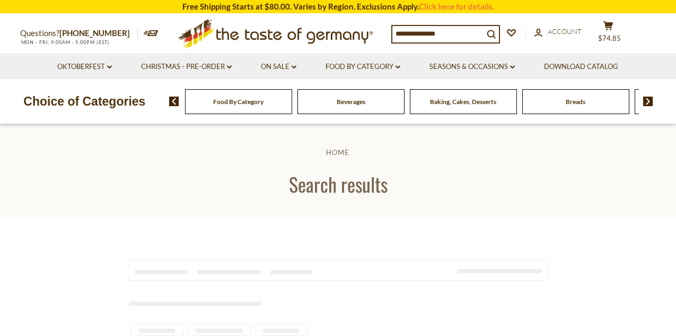
type input "*********"
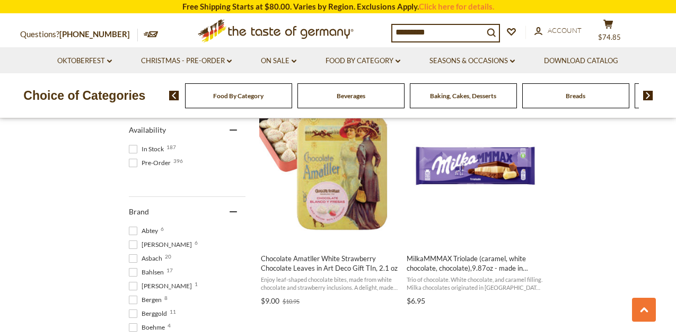
scroll to position [466, 0]
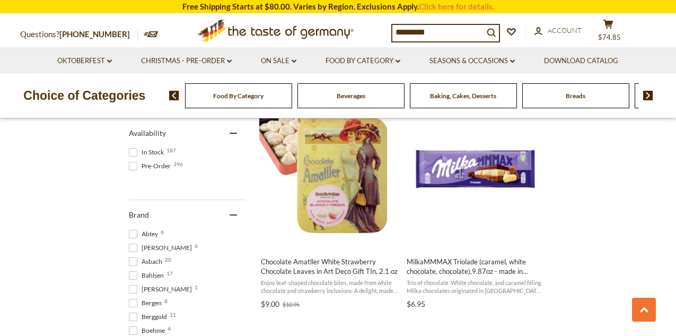
click at [136, 151] on span at bounding box center [133, 152] width 8 height 8
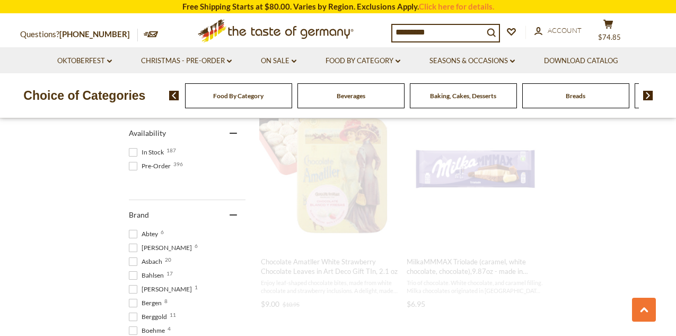
scroll to position [385, 0]
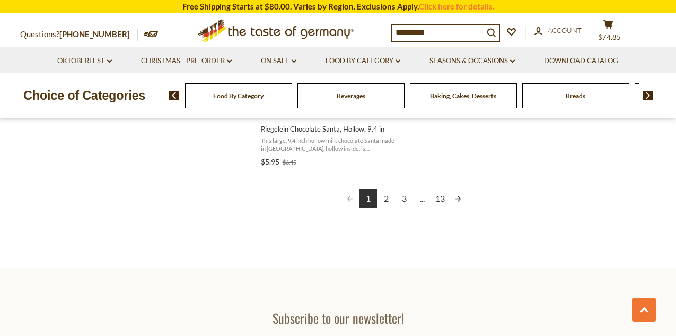
scroll to position [2010, 0]
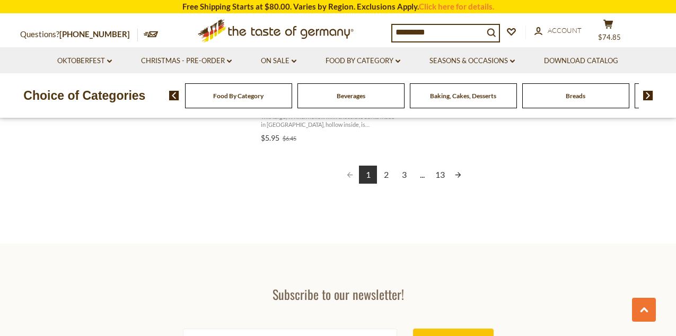
click at [385, 176] on link "2" at bounding box center [386, 174] width 18 height 18
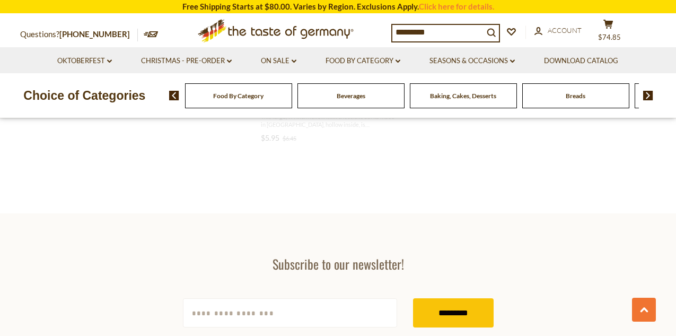
scroll to position [1721, 0]
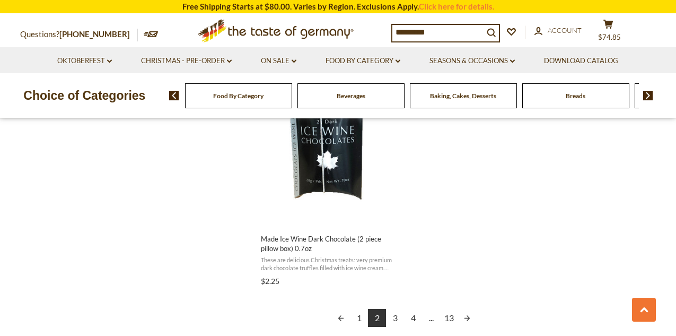
scroll to position [1877, 0]
click at [397, 317] on link "3" at bounding box center [395, 317] width 18 height 18
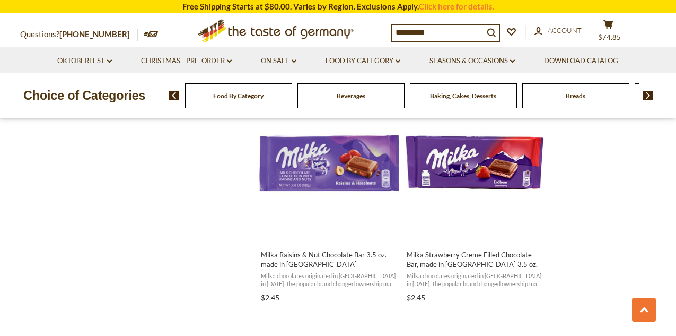
scroll to position [1398, 0]
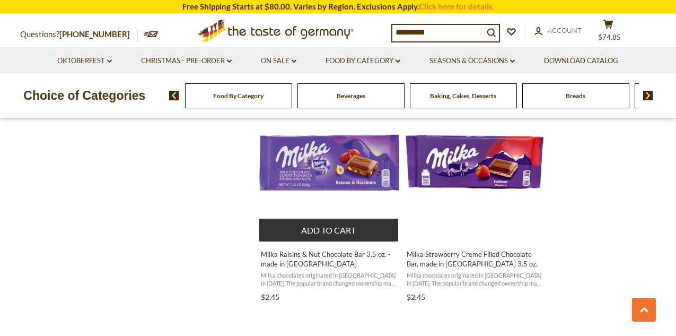
click at [321, 227] on button "Add to cart" at bounding box center [328, 229] width 139 height 23
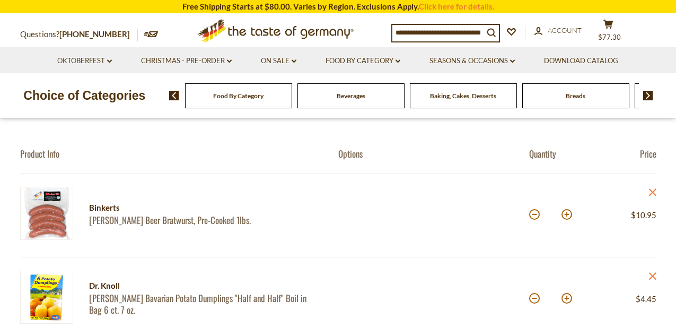
scroll to position [35, 0]
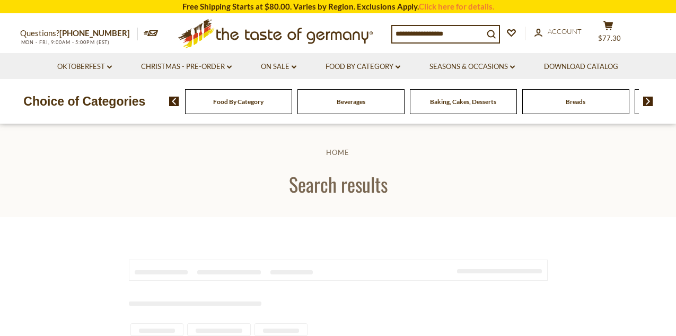
type input "*********"
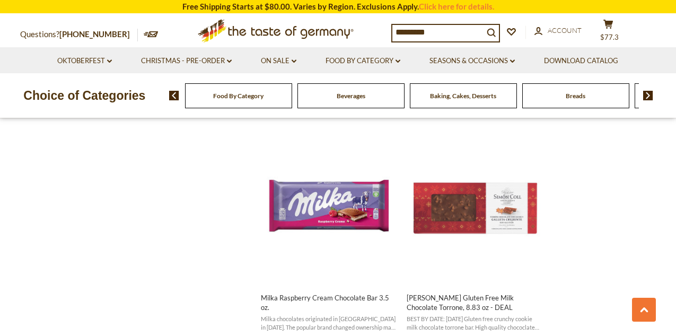
scroll to position [1588, 0]
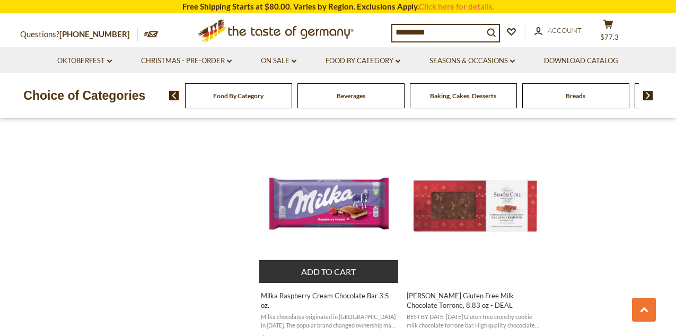
click at [335, 275] on button "Add to cart" at bounding box center [328, 271] width 139 height 23
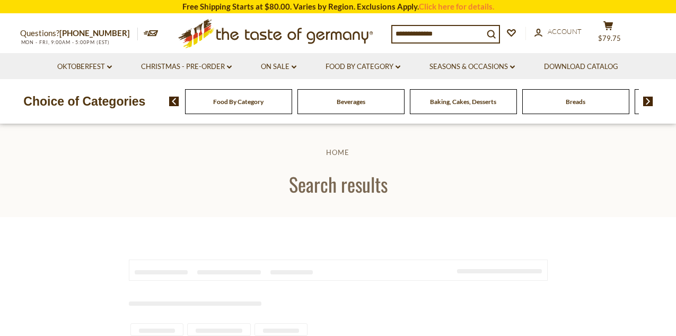
type input "*********"
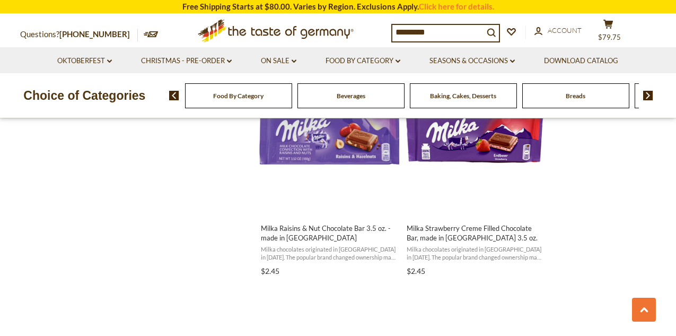
scroll to position [1423, 0]
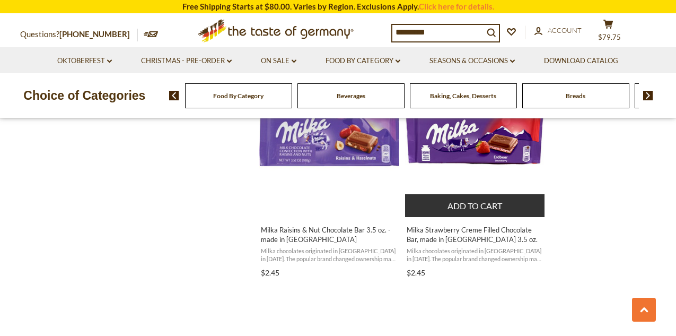
click at [488, 206] on button "Add to cart" at bounding box center [474, 205] width 139 height 23
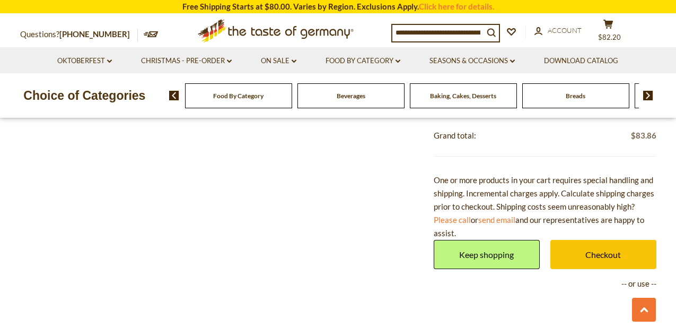
scroll to position [1394, 0]
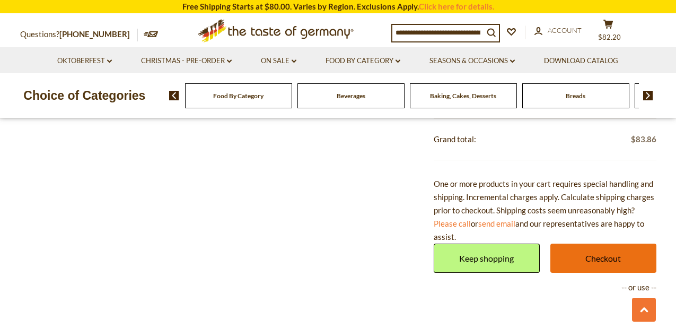
click at [603, 265] on link "Checkout" at bounding box center [603, 257] width 106 height 29
